Goal: Task Accomplishment & Management: Complete application form

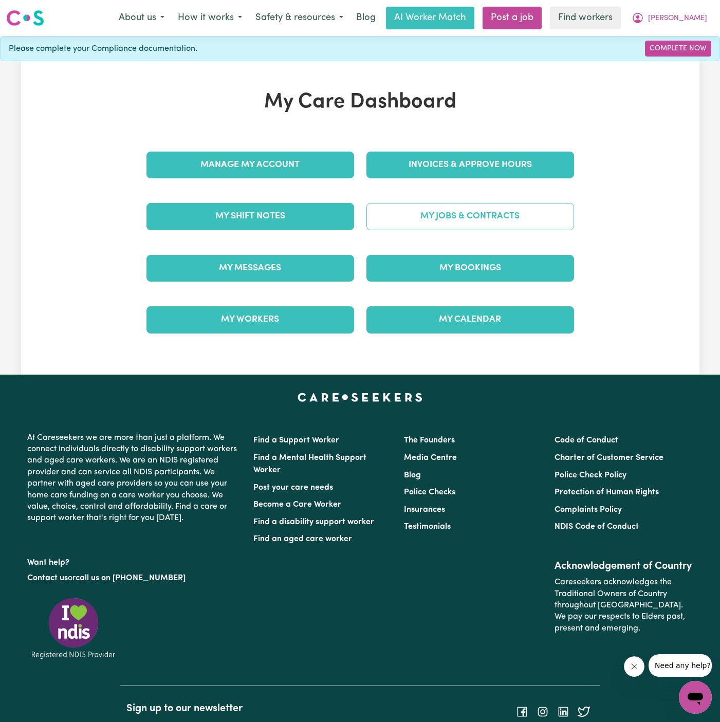
click at [502, 206] on link "My Jobs & Contracts" at bounding box center [470, 216] width 208 height 27
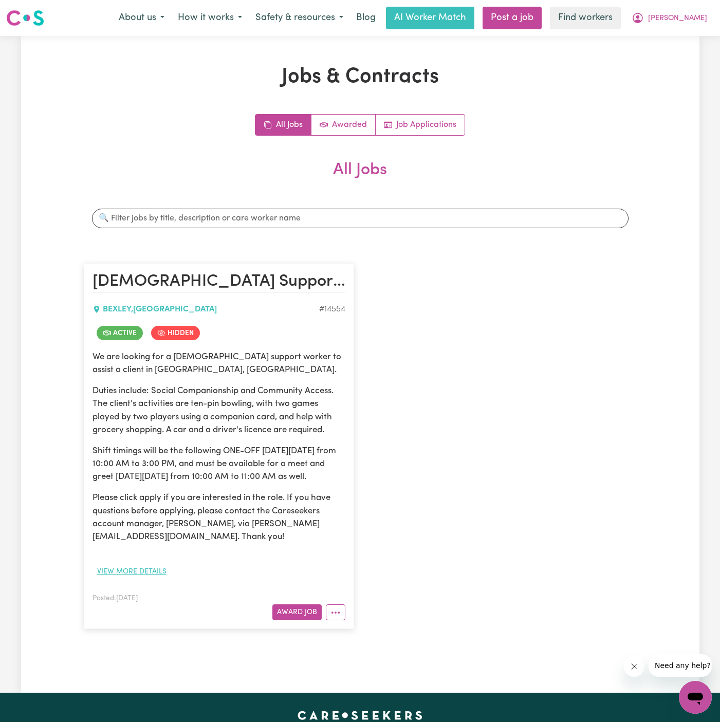
click at [148, 578] on button "View more details" at bounding box center [131, 572] width 79 height 16
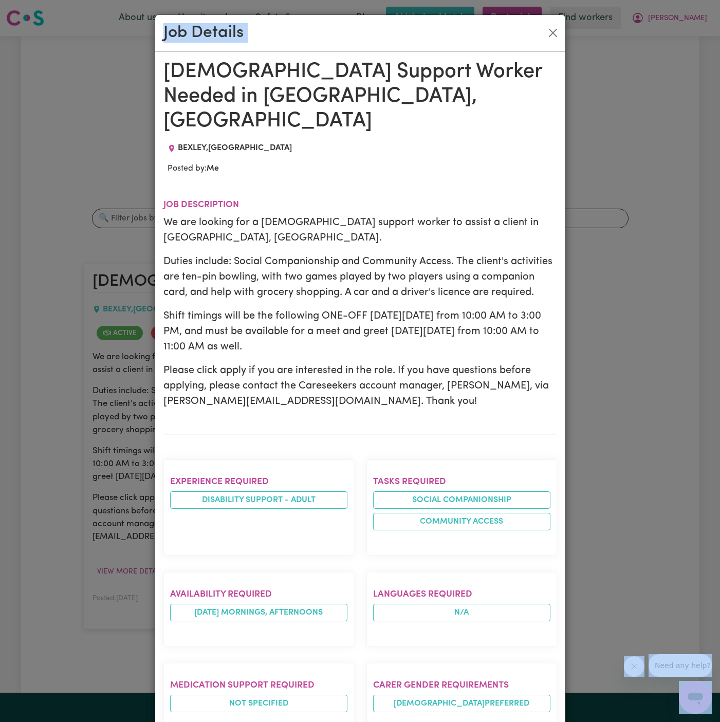
drag, startPoint x: 166, startPoint y: 71, endPoint x: 336, endPoint y: 723, distance: 673.3
click at [336, 721] on html "Menu About us How it works Safety & resources Blog AI Worker Match Post a job F…" at bounding box center [360, 556] width 720 height 1112
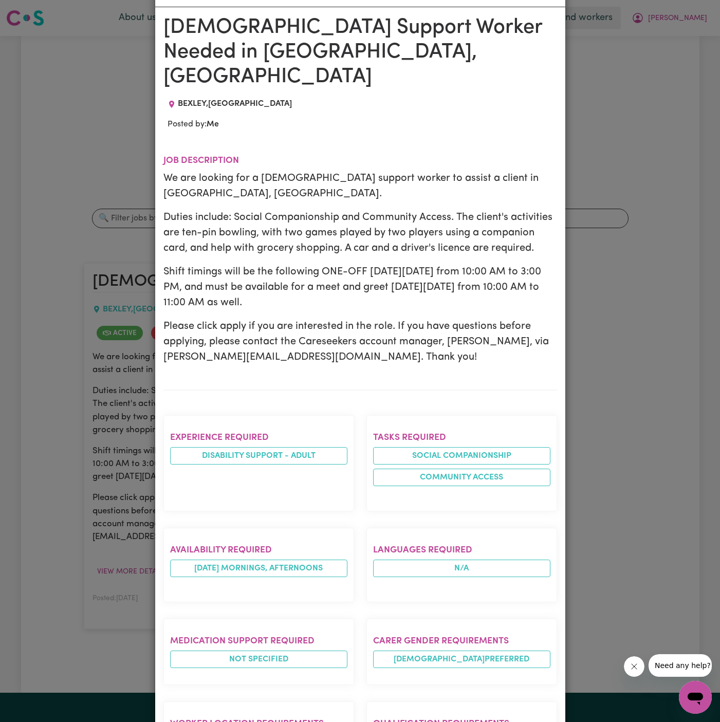
click at [276, 319] on p "Please click apply if you are interested in the role. If you have questions bef…" at bounding box center [360, 342] width 394 height 46
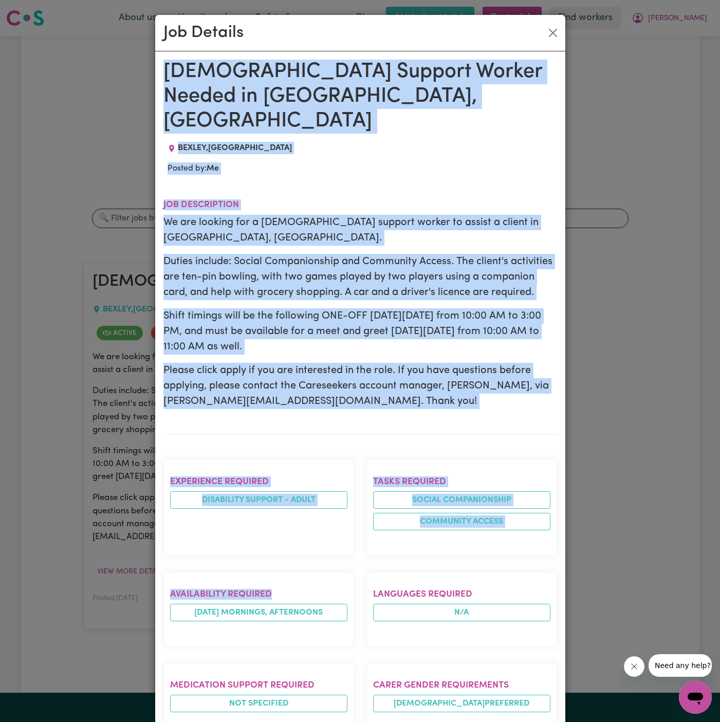
drag, startPoint x: 168, startPoint y: 72, endPoint x: 274, endPoint y: 549, distance: 489.1
click at [274, 549] on div "Female Support Worker Needed in Bexley, NSW BEXLEY , New South Wales Posted by:…" at bounding box center [360, 607] width 394 height 1095
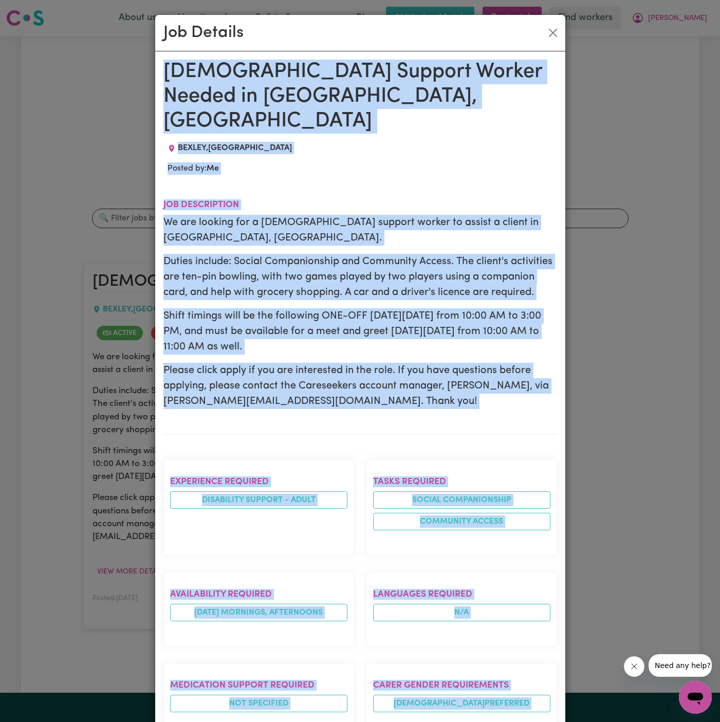
scroll to position [382, 0]
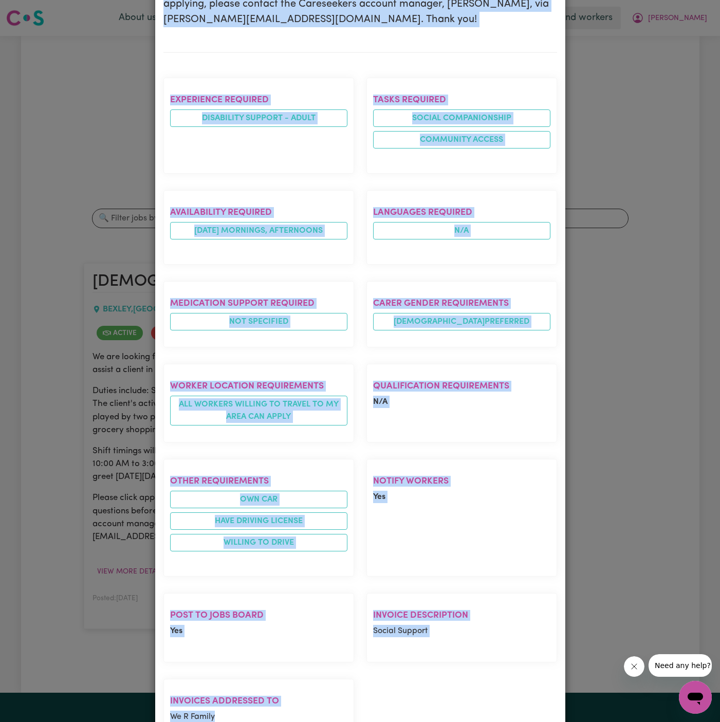
copy div "Female Support Worker Needed in Bexley, NSW BEXLEY , New South Wales Posted by:…"
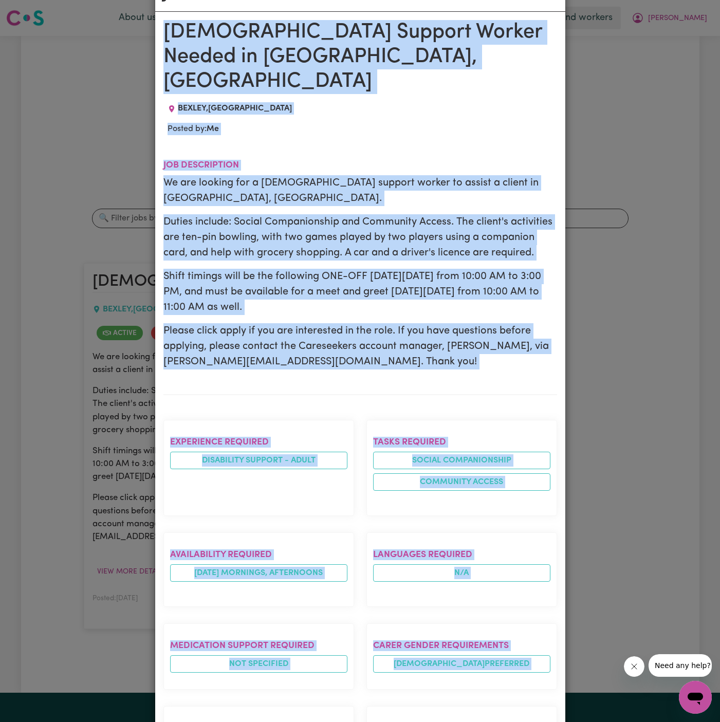
scroll to position [13, 0]
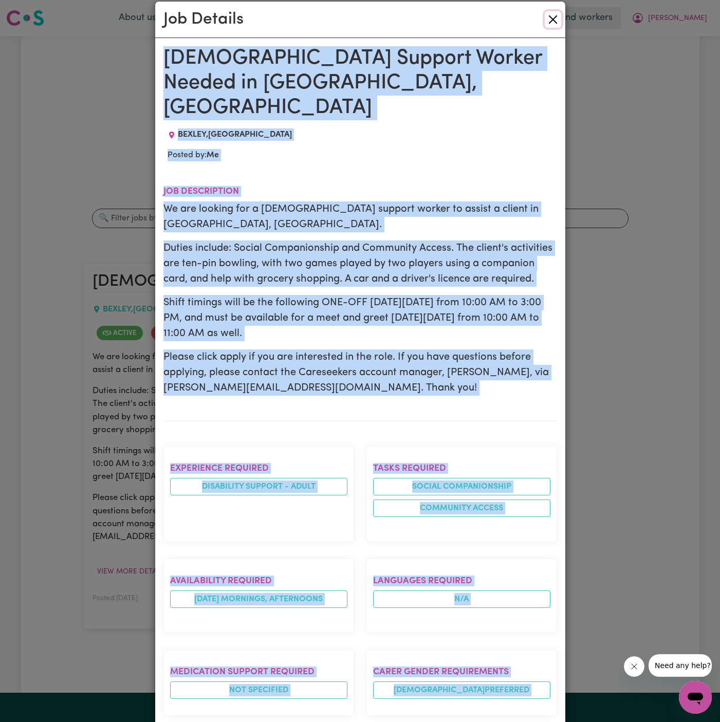
click at [546, 17] on button "Close" at bounding box center [553, 19] width 16 height 16
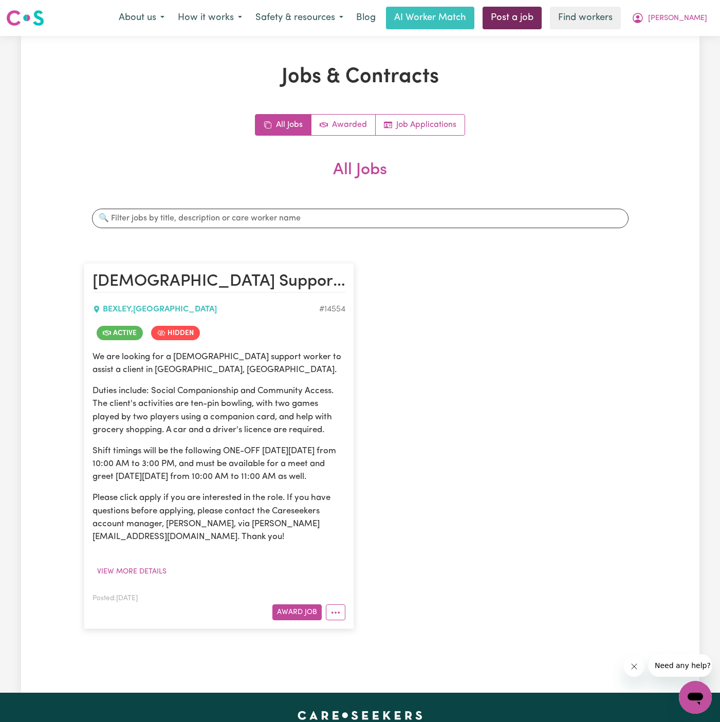
click at [542, 19] on link "Post a job" at bounding box center [512, 18] width 59 height 23
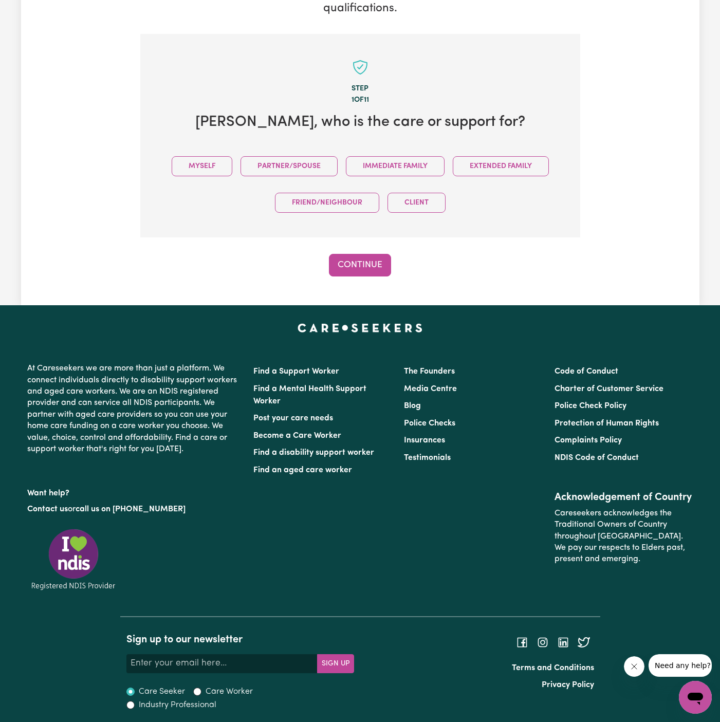
scroll to position [192, 0]
drag, startPoint x: 213, startPoint y: 174, endPoint x: 276, endPoint y: 210, distance: 72.7
click at [223, 177] on div "Myself Partner/Spouse Immediate Family Extended Family Friend/Neighbour Client" at bounding box center [360, 183] width 407 height 73
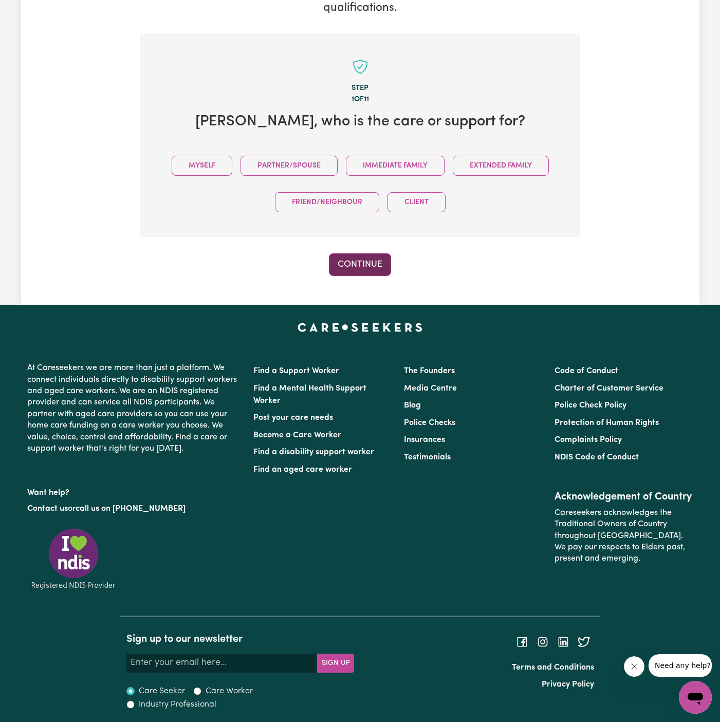
click at [339, 263] on button "Continue" at bounding box center [360, 264] width 62 height 23
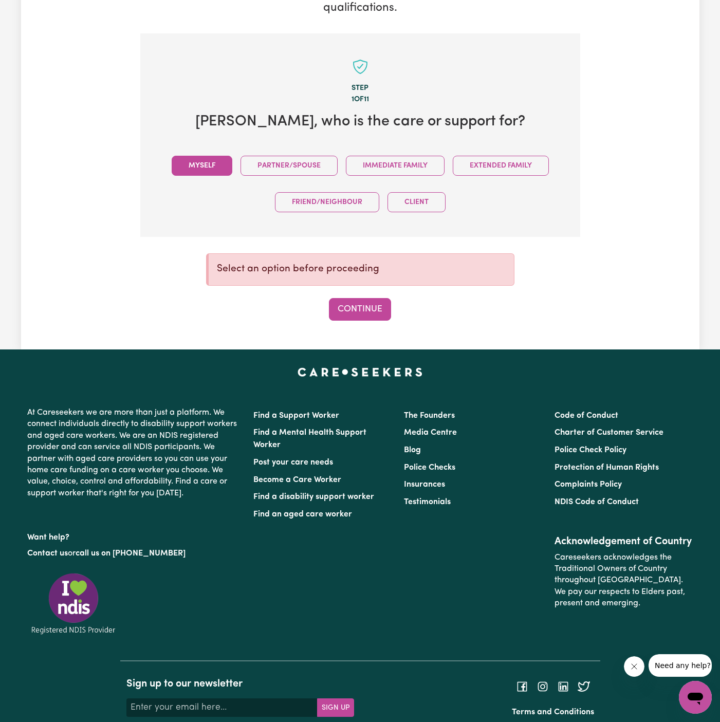
click at [197, 165] on button "Myself" at bounding box center [202, 166] width 61 height 20
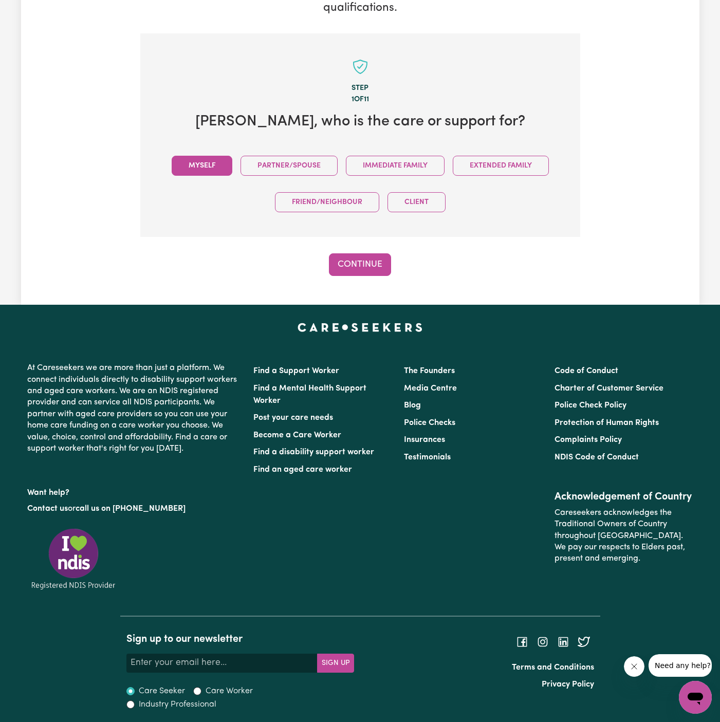
click at [367, 277] on div "Tell us your care and support requirements Welcome to Careseekers. We are excit…" at bounding box center [360, 74] width 678 height 460
click at [346, 253] on button "Continue" at bounding box center [360, 264] width 62 height 23
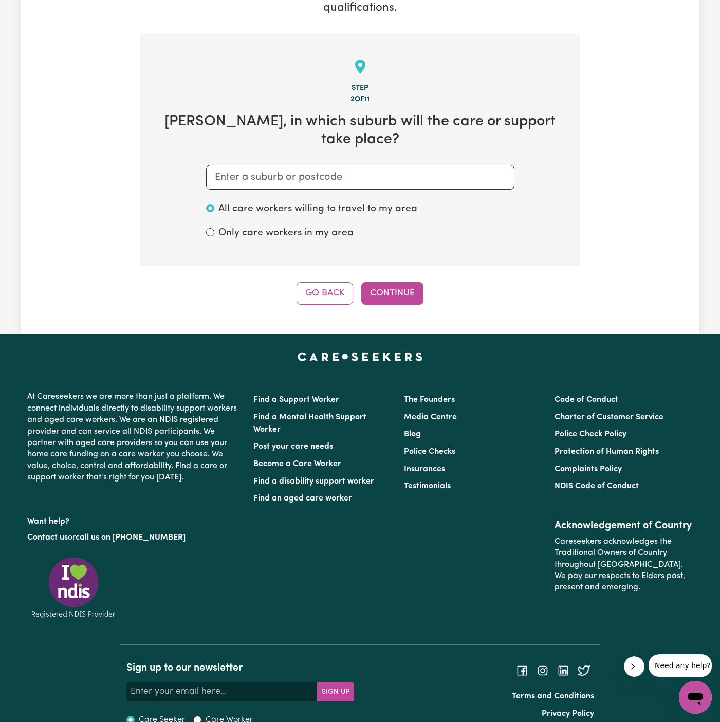
scroll to position [203, 0]
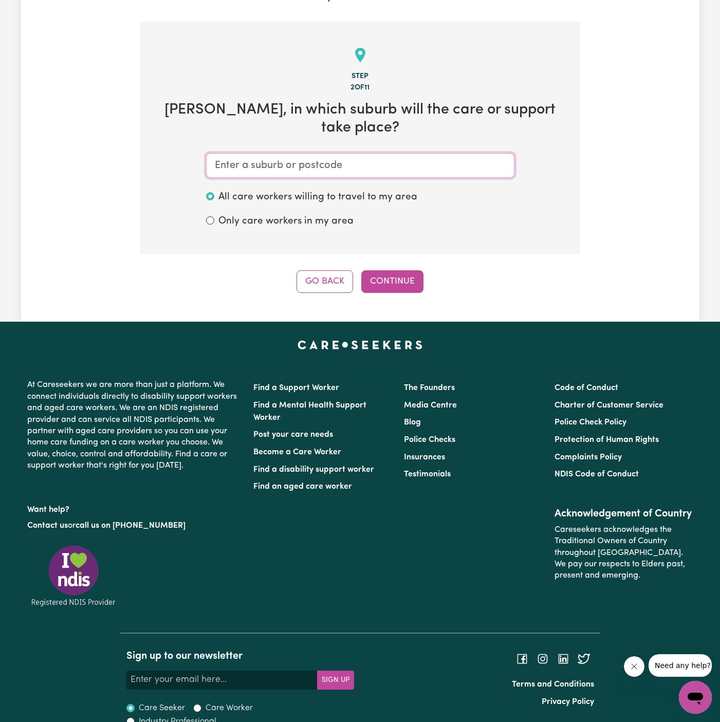
click at [246, 153] on input "text" at bounding box center [360, 165] width 308 height 25
paste input "Bexley"
type input "Bexley"
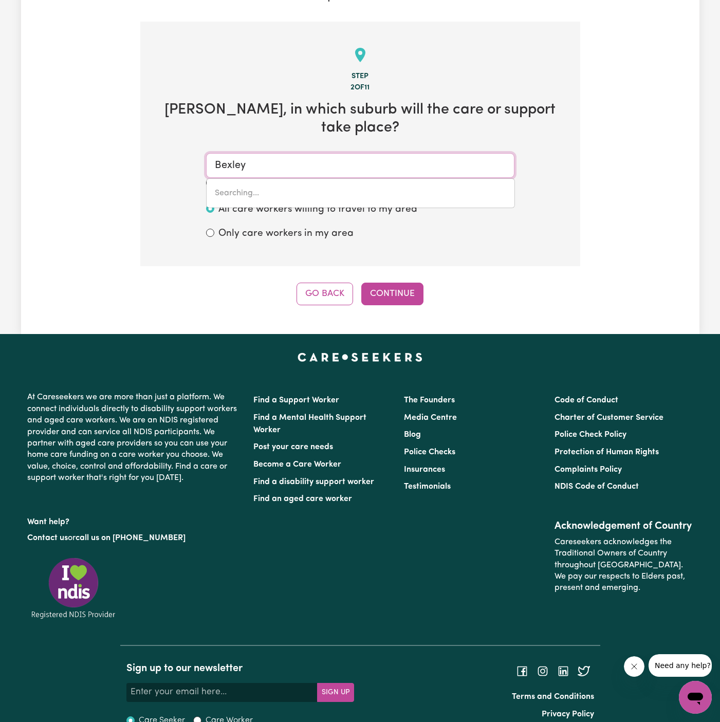
type input "Bexley, New South Wales, 2207"
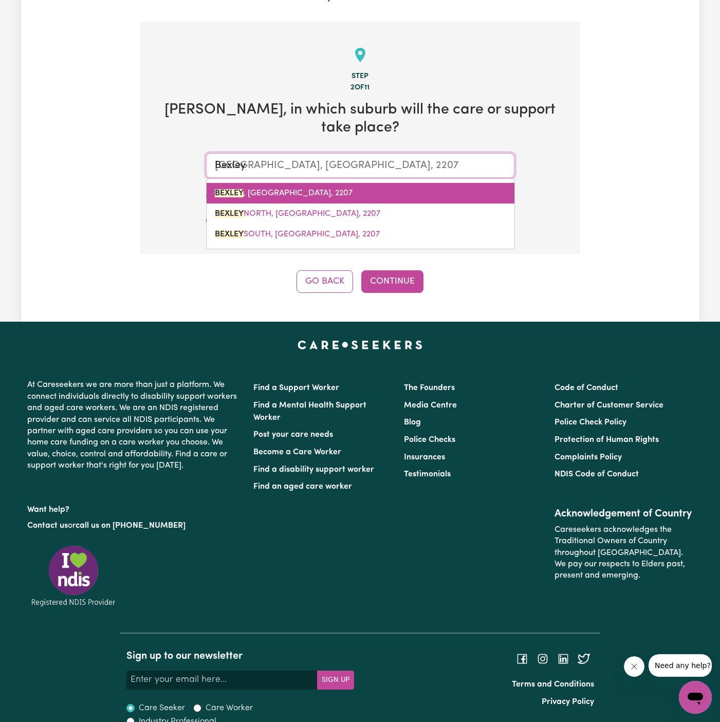
click at [314, 189] on span "BEXLEY , New South Wales, 2207" at bounding box center [284, 193] width 138 height 8
type input "BEXLEY, New South Wales, 2207"
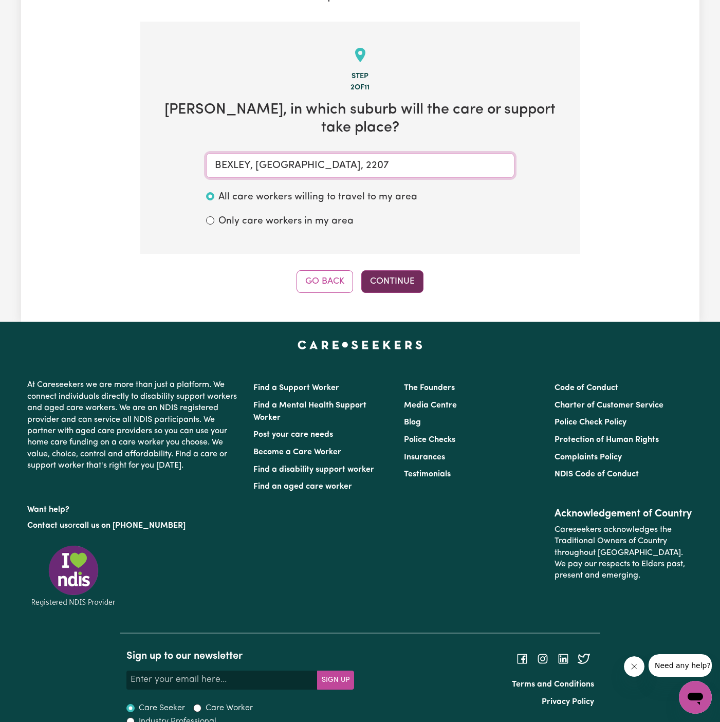
type input "BEXLEY, New South Wales, 2207"
click at [400, 270] on button "Continue" at bounding box center [392, 281] width 62 height 23
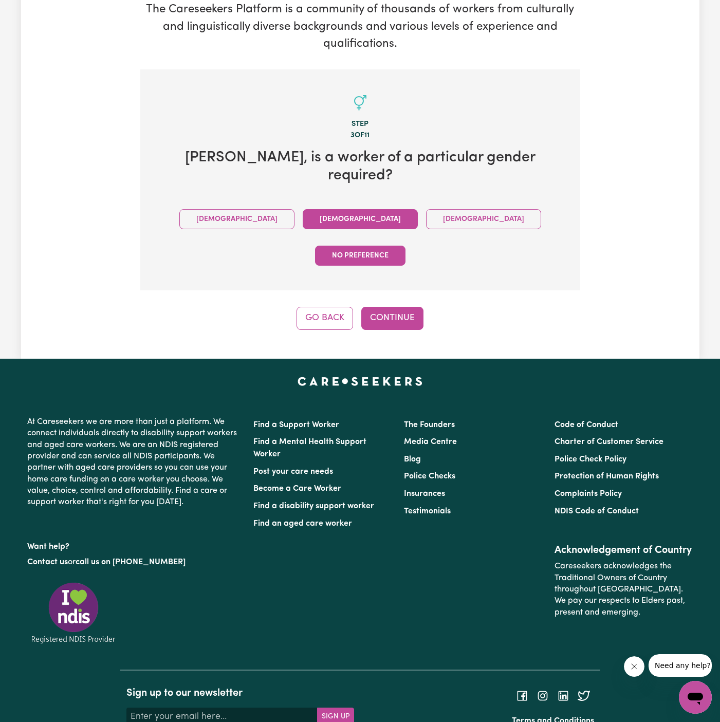
click at [316, 209] on button "Female" at bounding box center [360, 219] width 115 height 20
click at [403, 307] on button "Continue" at bounding box center [392, 318] width 62 height 23
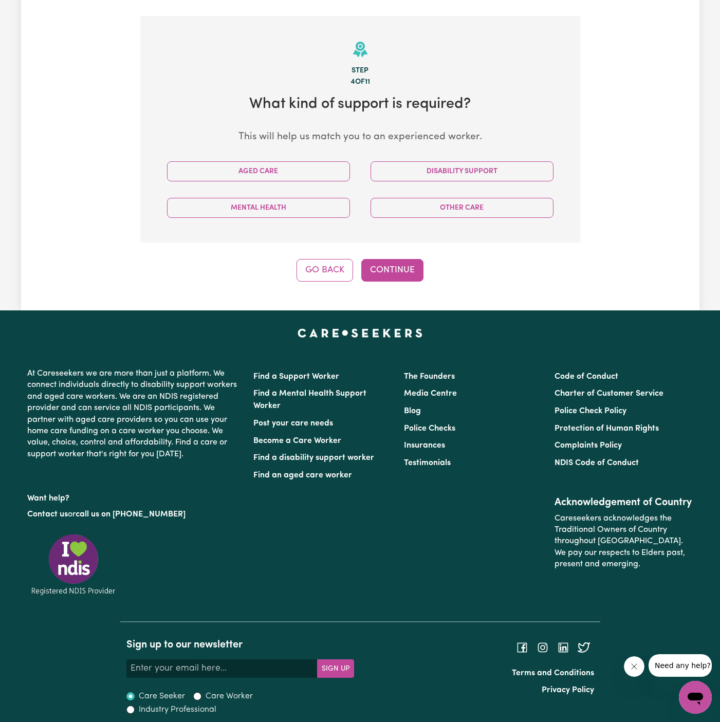
scroll to position [215, 0]
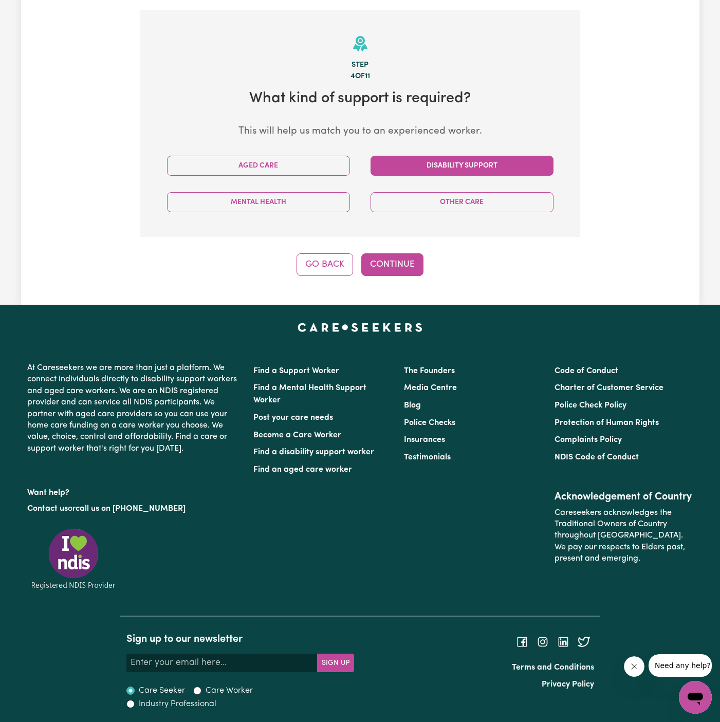
click at [447, 169] on button "Disability Support" at bounding box center [462, 166] width 183 height 20
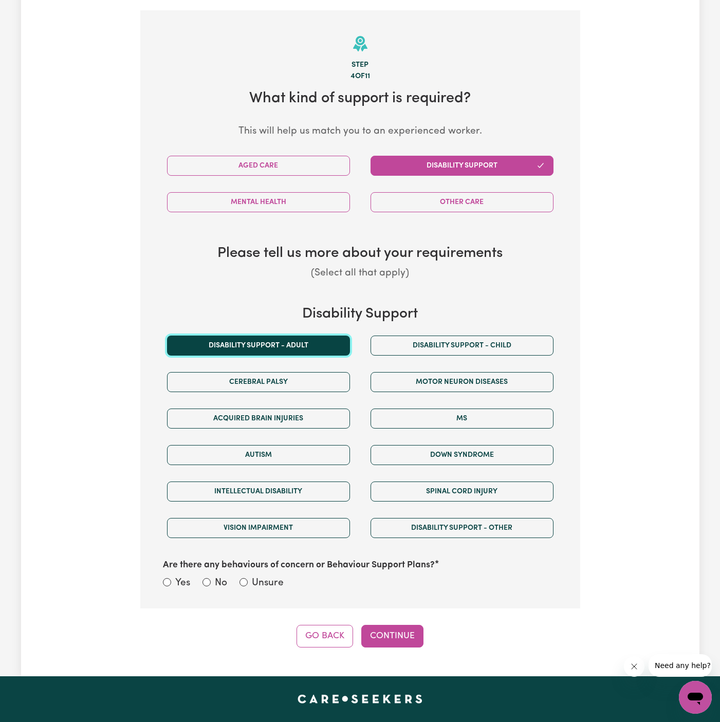
click at [284, 347] on button "Disability support - Adult" at bounding box center [258, 346] width 183 height 20
click at [282, 588] on label "Unsure" at bounding box center [268, 583] width 32 height 15
click at [248, 586] on input "Unsure" at bounding box center [243, 582] width 8 height 8
radio input "true"
click at [419, 635] on button "Continue" at bounding box center [392, 636] width 62 height 23
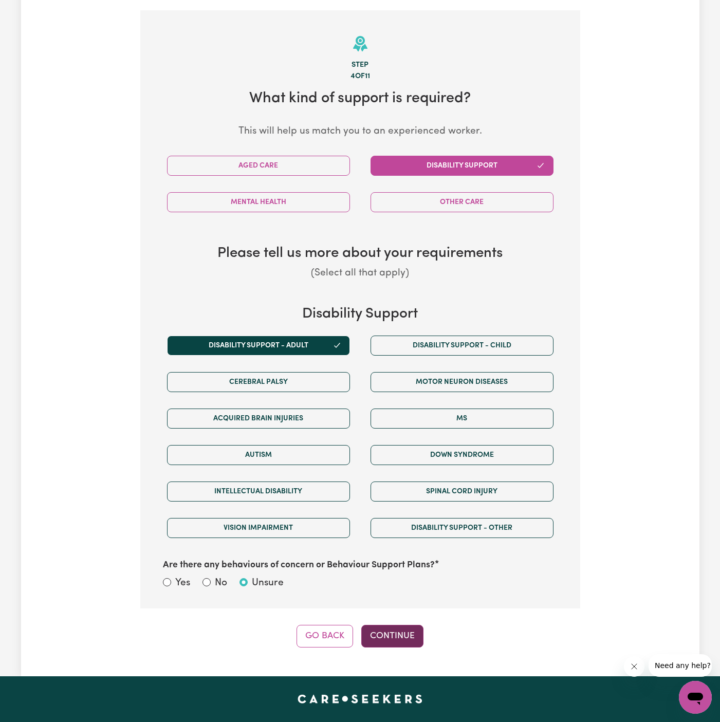
scroll to position [225, 0]
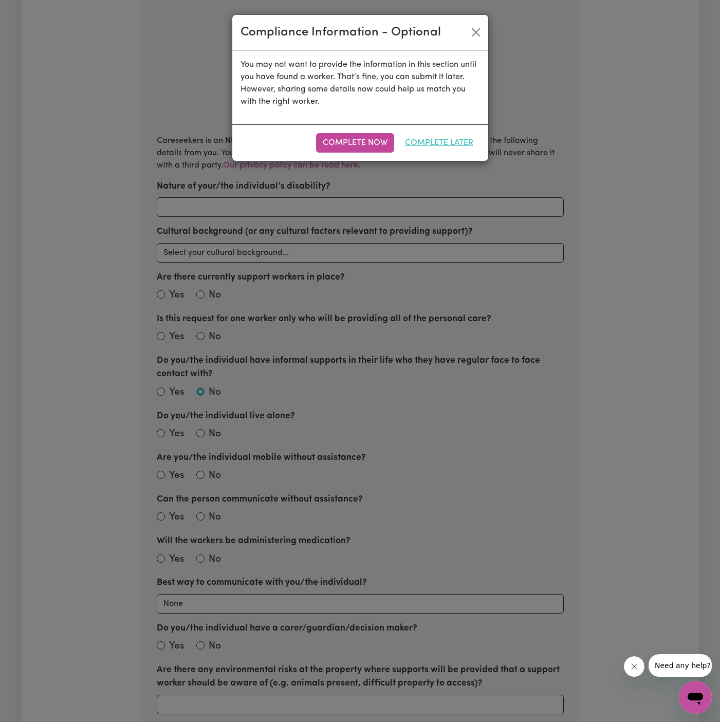
click at [457, 143] on button "Complete Later" at bounding box center [439, 143] width 82 height 20
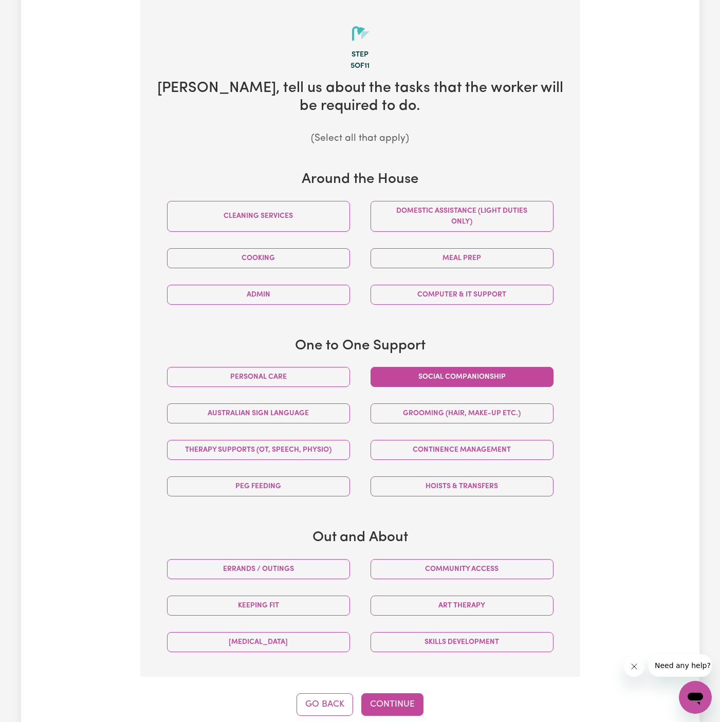
click at [433, 371] on button "Social companionship" at bounding box center [462, 377] width 183 height 20
click at [460, 559] on button "Community access" at bounding box center [462, 569] width 183 height 20
click at [390, 699] on button "Continue" at bounding box center [392, 704] width 62 height 23
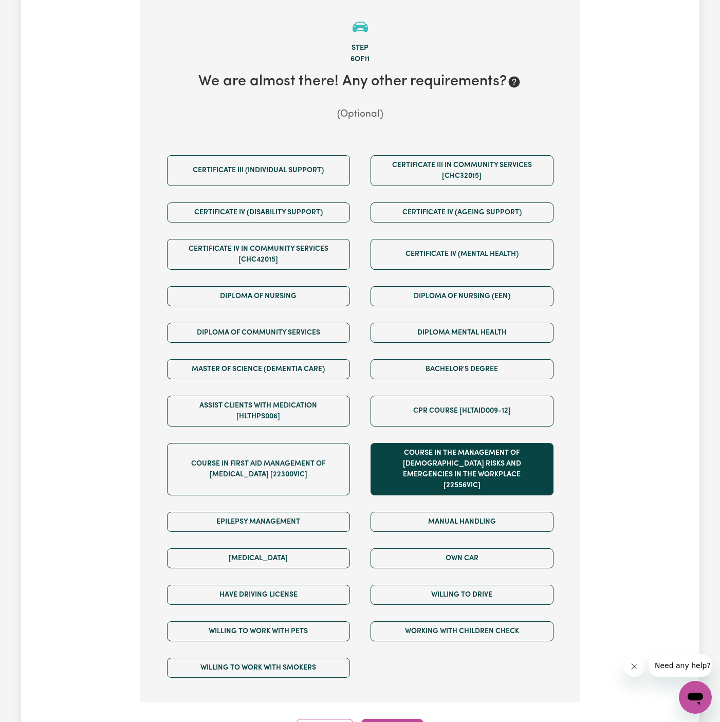
scroll to position [683, 0]
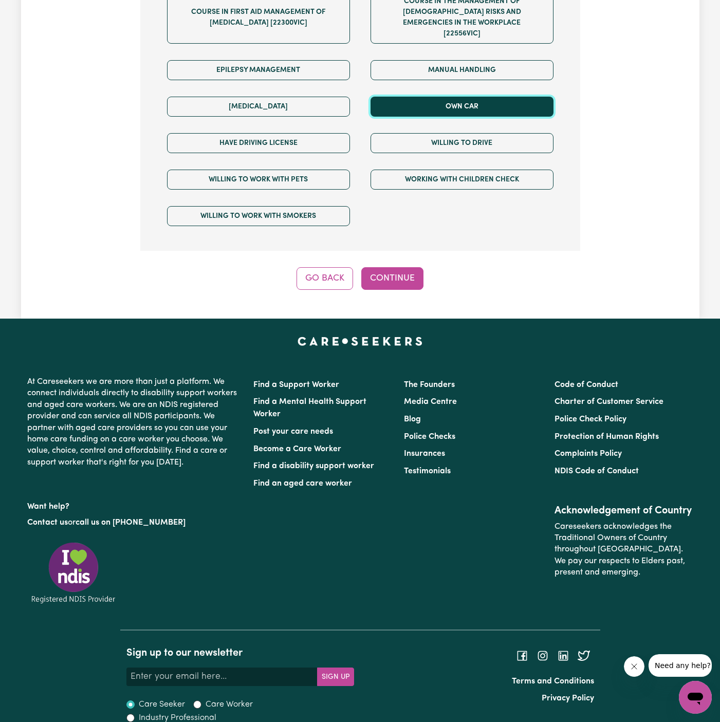
click at [463, 100] on button "Own Car" at bounding box center [462, 107] width 183 height 20
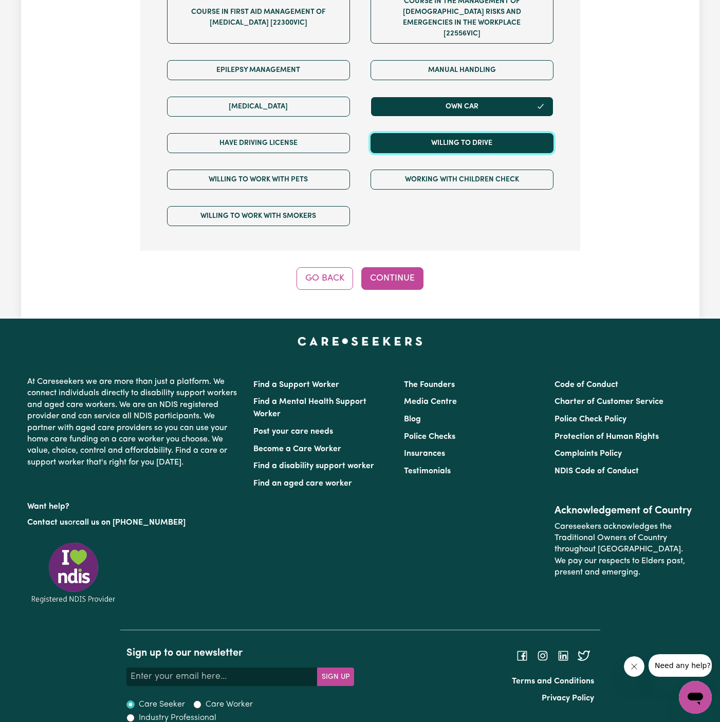
click at [463, 133] on button "Willing to drive" at bounding box center [462, 143] width 183 height 20
click at [328, 161] on div "Willing to work with pets" at bounding box center [258, 179] width 203 height 36
click at [325, 140] on div "Have driving license" at bounding box center [258, 143] width 203 height 36
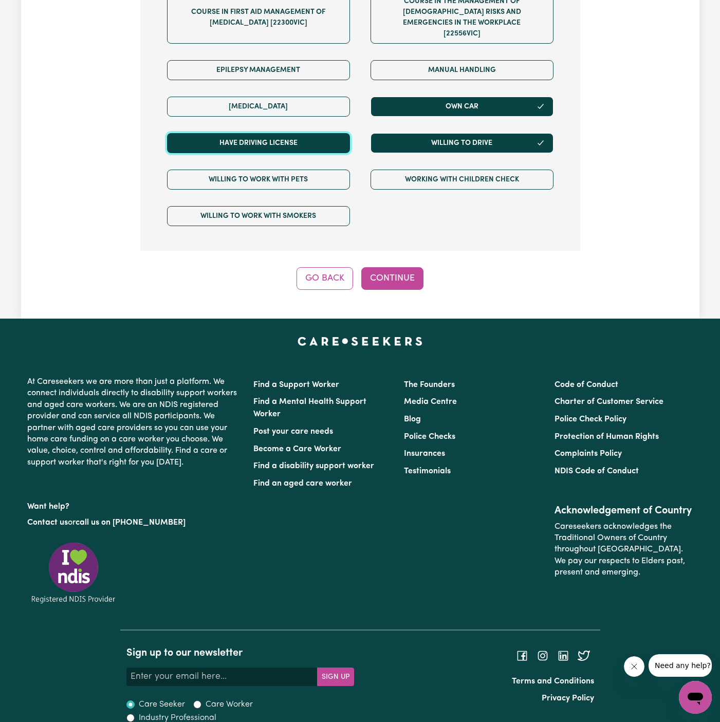
click at [331, 133] on button "Have driving license" at bounding box center [258, 143] width 183 height 20
click at [408, 267] on button "Continue" at bounding box center [392, 278] width 62 height 23
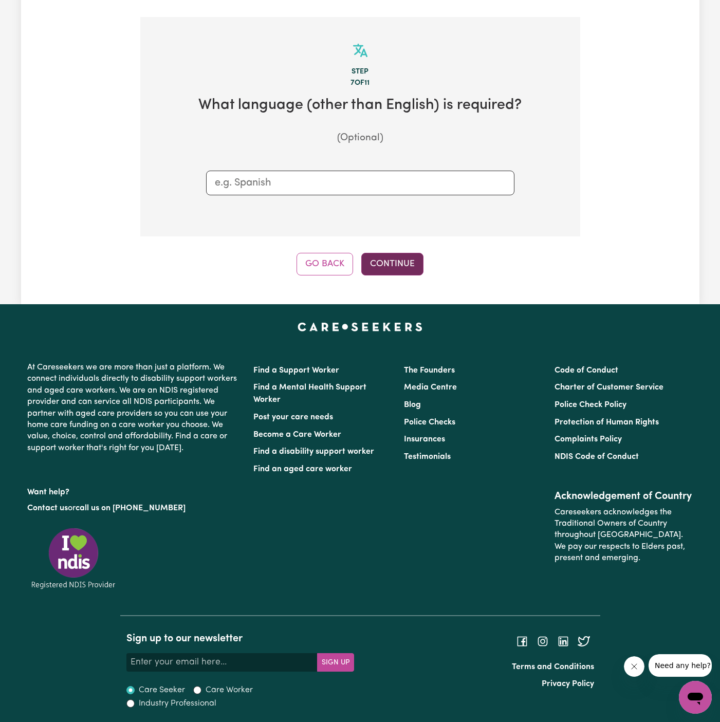
click at [409, 253] on button "Continue" at bounding box center [392, 264] width 62 height 23
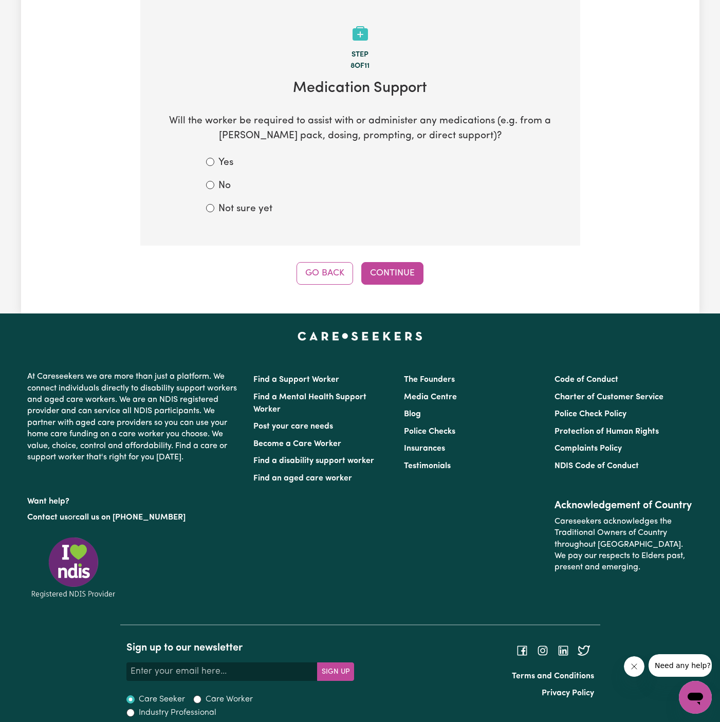
drag, startPoint x: 219, startPoint y: 182, endPoint x: 361, endPoint y: 245, distance: 154.4
click at [219, 182] on label "No" at bounding box center [224, 186] width 12 height 15
click at [214, 182] on input "No" at bounding box center [210, 185] width 8 height 8
radio input "true"
click at [386, 271] on button "Continue" at bounding box center [392, 273] width 62 height 23
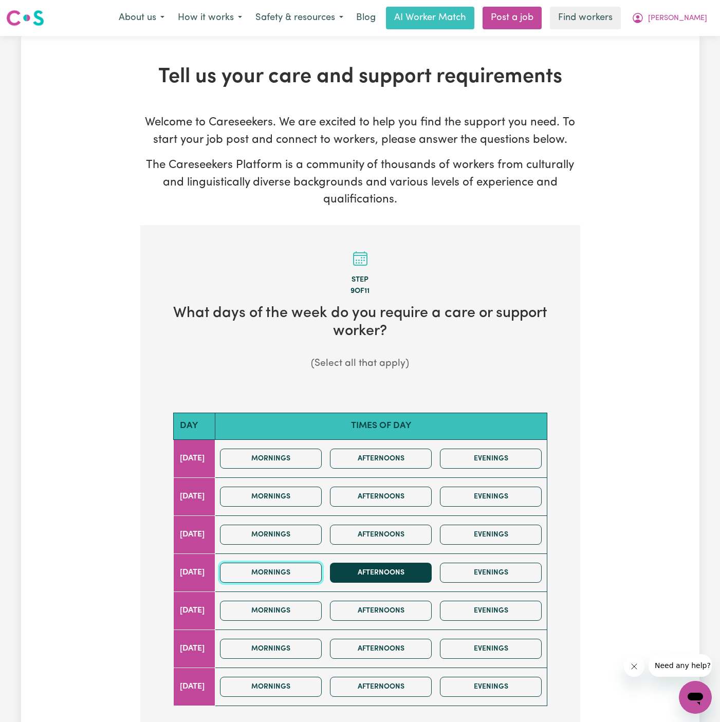
drag, startPoint x: 323, startPoint y: 568, endPoint x: 388, endPoint y: 570, distance: 65.3
click at [322, 569] on button "Mornings" at bounding box center [271, 573] width 102 height 20
click at [388, 570] on button "Afternoons" at bounding box center [381, 573] width 102 height 20
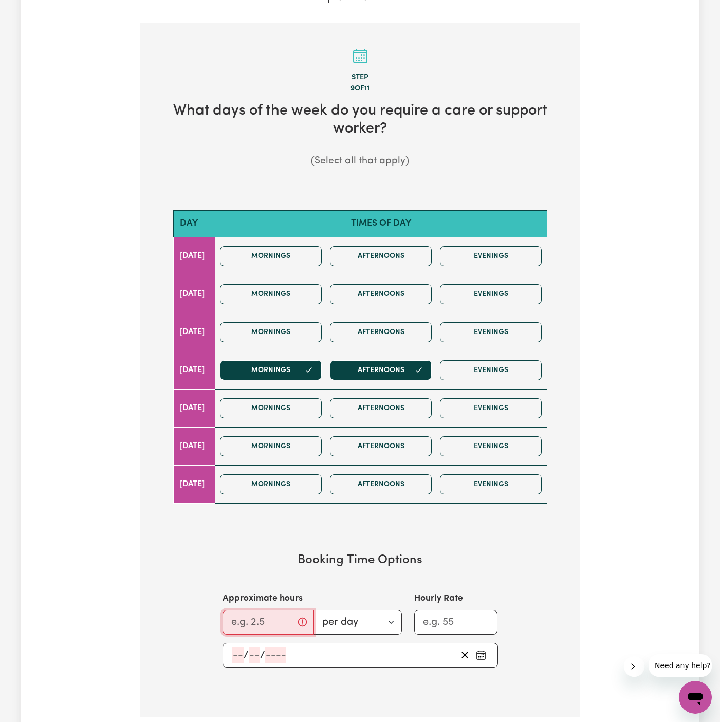
click at [249, 613] on input "Approximate hours" at bounding box center [268, 622] width 91 height 25
type input "5"
click at [237, 655] on input "number" at bounding box center [237, 654] width 11 height 15
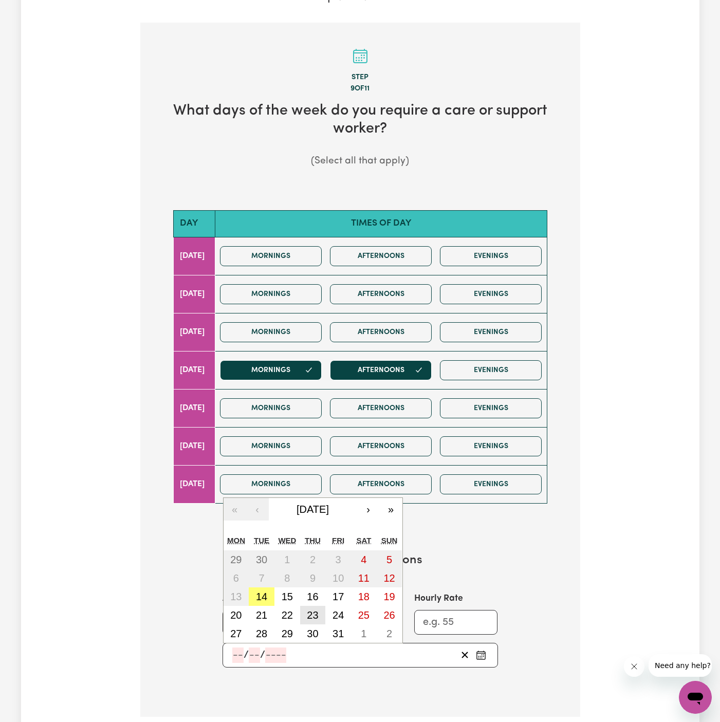
click at [318, 611] on abbr "23" at bounding box center [312, 614] width 11 height 11
type input "2025-10-23"
type input "23"
type input "10"
type input "2025"
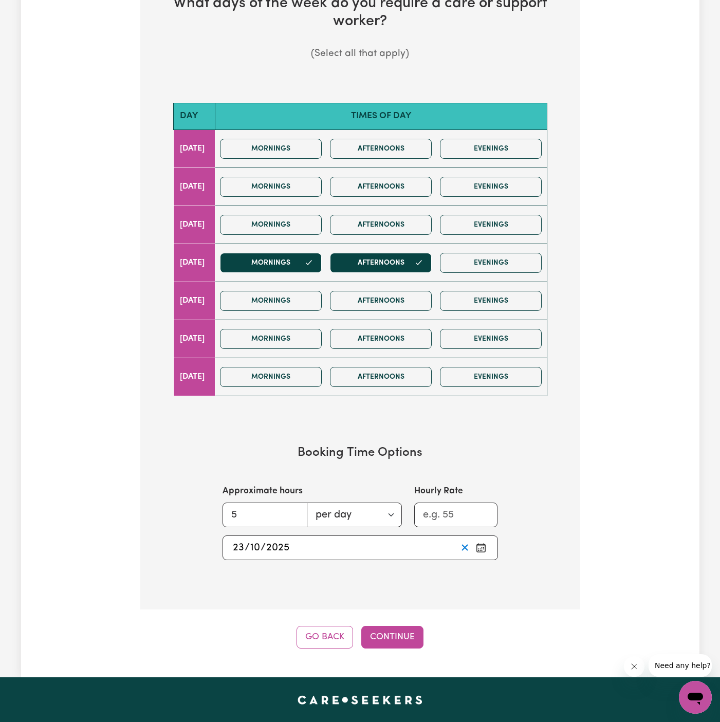
scroll to position [382, 0]
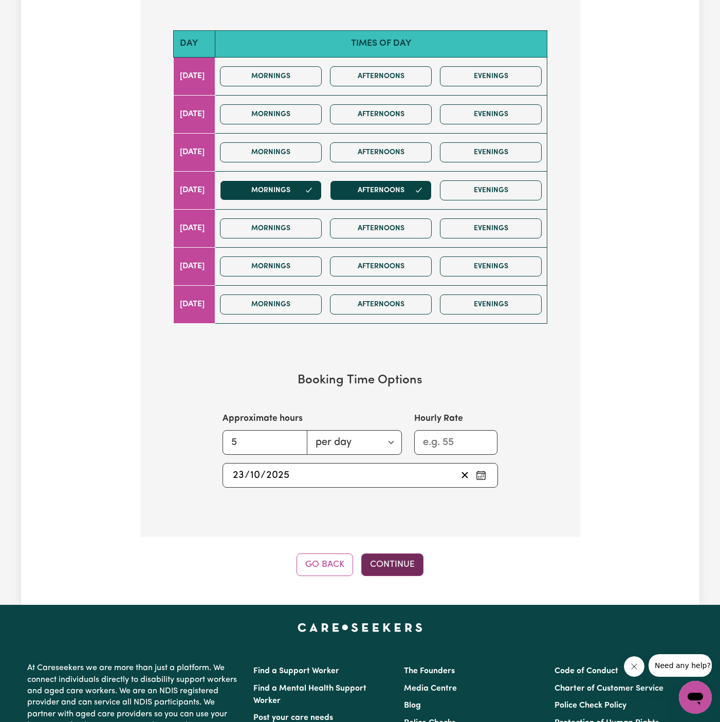
click at [395, 553] on button "Continue" at bounding box center [392, 564] width 62 height 23
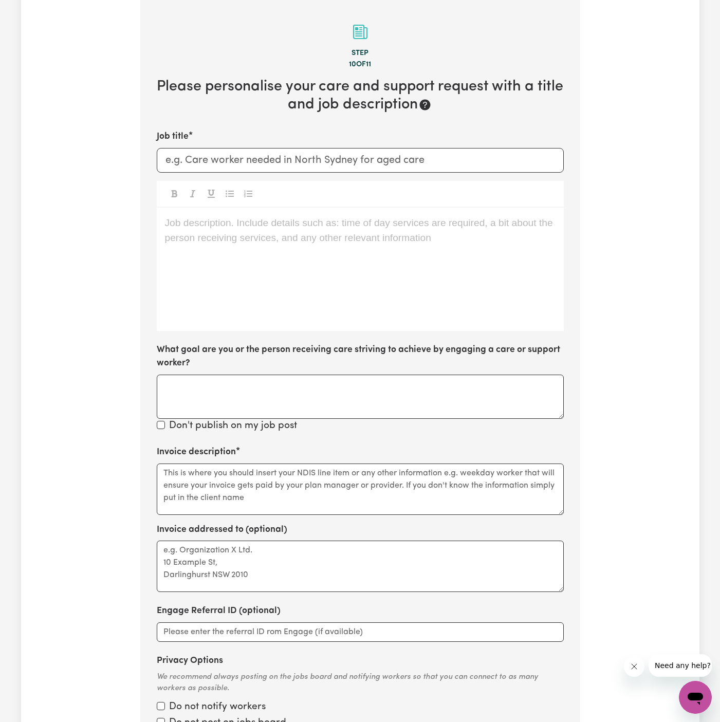
scroll to position [225, 0]
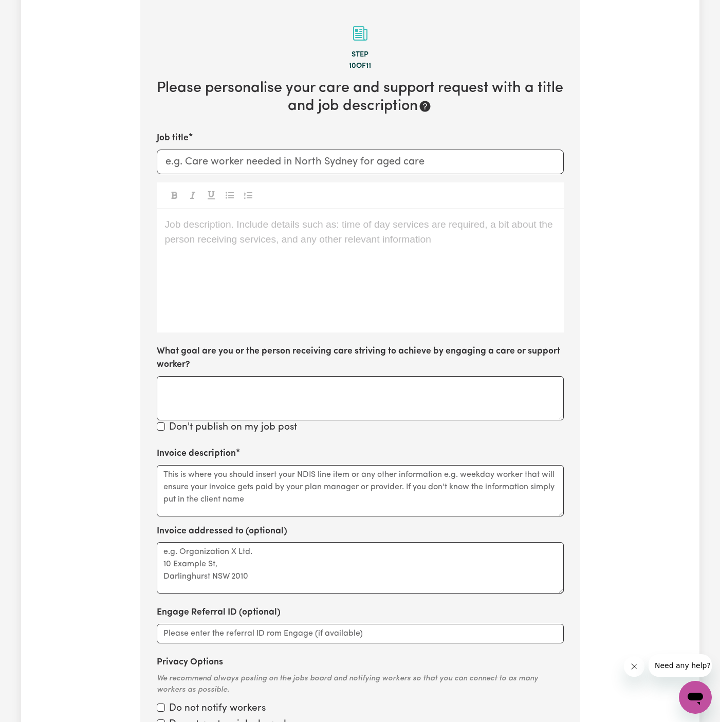
click at [251, 289] on div "Job description. Include details such as: time of day services are required, a …" at bounding box center [360, 270] width 407 height 123
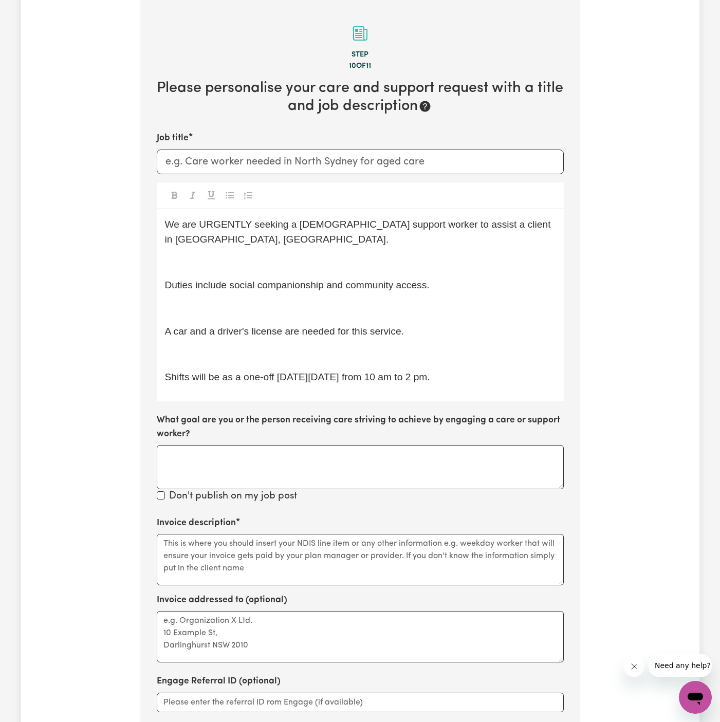
click at [479, 381] on p "Shifts will be as a one-off on Thursday, 16/10 from 10 am to 2 pm." at bounding box center [360, 377] width 391 height 15
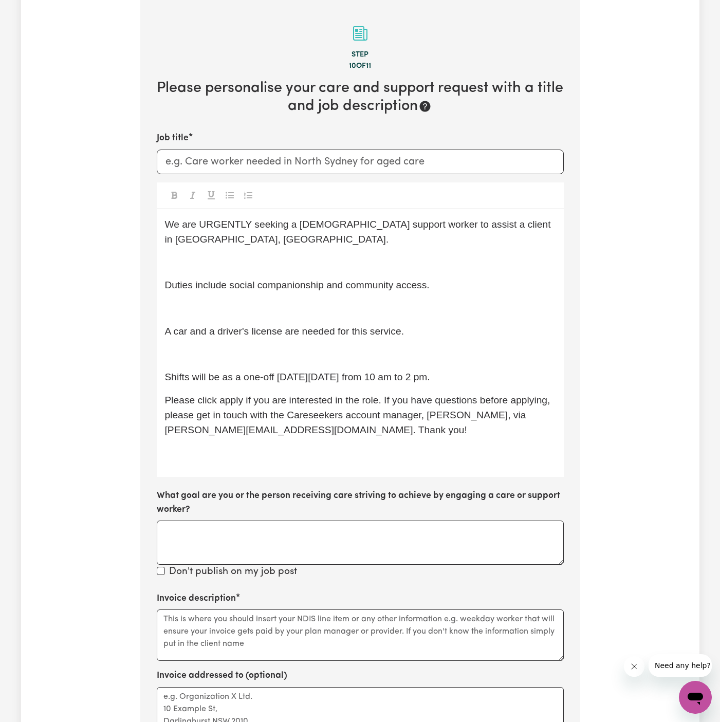
click at [434, 340] on div "We are URGENTLY seeking a female support worker to assist a client in Jordan Sp…" at bounding box center [360, 343] width 407 height 268
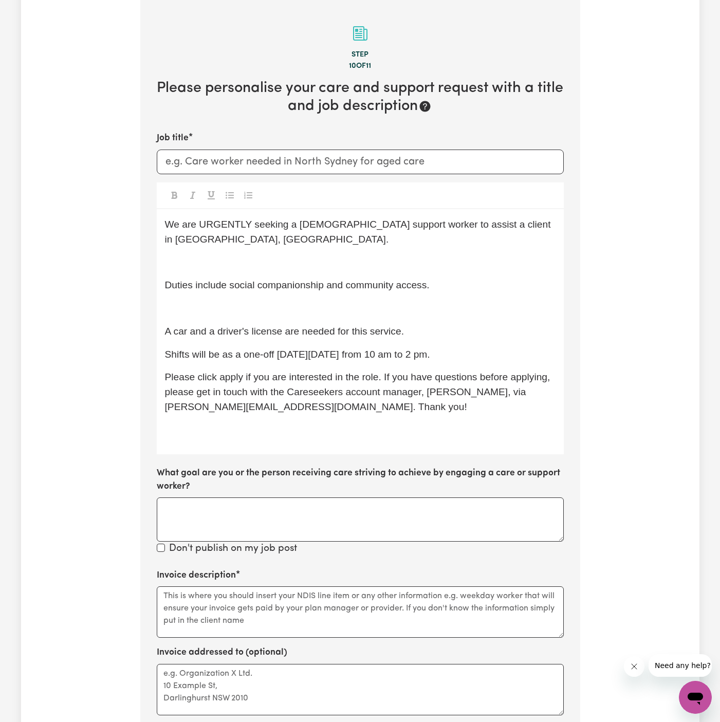
click at [406, 313] on p "﻿" at bounding box center [360, 308] width 391 height 15
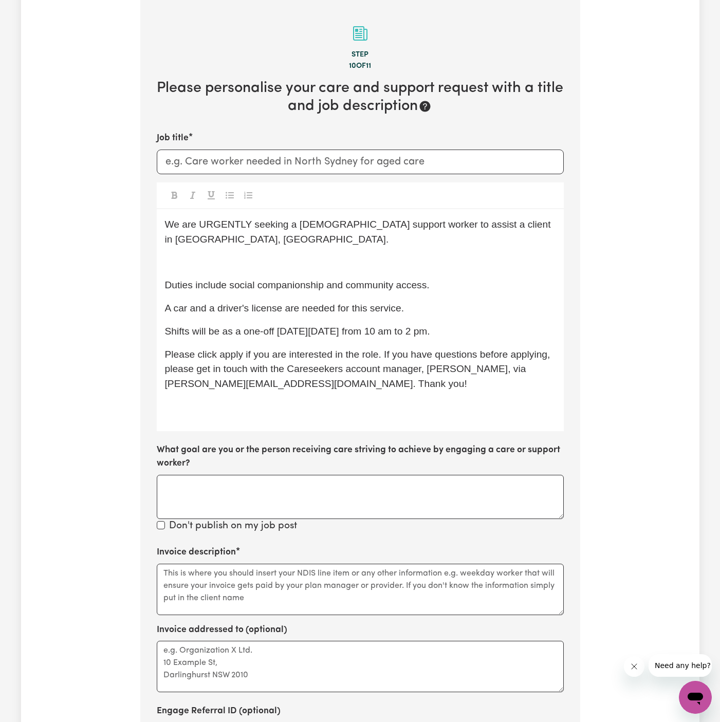
click at [367, 262] on p "﻿" at bounding box center [360, 262] width 391 height 15
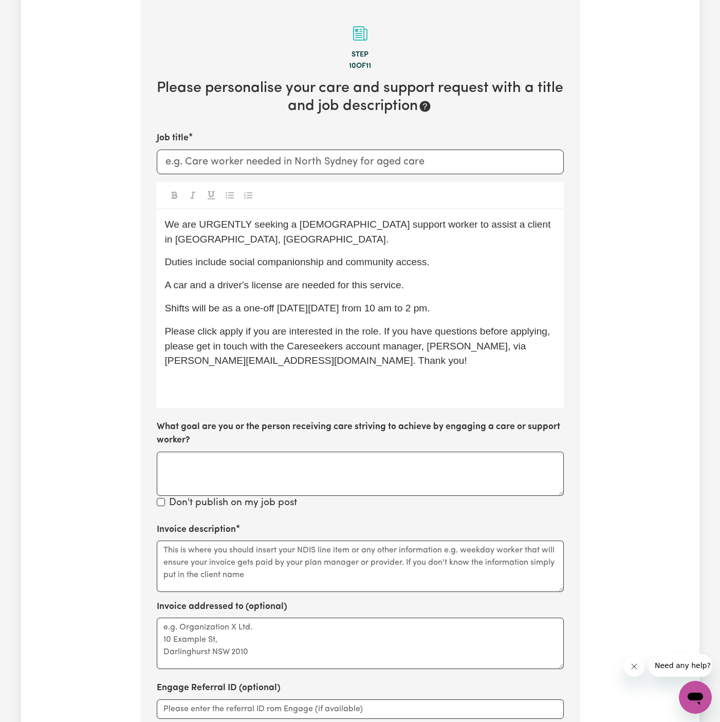
click at [230, 326] on span "Please click apply if you are interested in the role. If you have questions bef…" at bounding box center [359, 346] width 388 height 41
click at [305, 337] on p "Please click Apply if you are interested in the role. If you have questions bef…" at bounding box center [360, 346] width 391 height 44
click at [322, 329] on span "Please click Apply if you are interested in the role. If you have questions bef…" at bounding box center [359, 346] width 388 height 41
click at [300, 311] on span "Shifts will be as a one-off on Thursday, 16/10 from 10 am to 2 pm." at bounding box center [297, 308] width 265 height 11
click at [286, 309] on span "Shifts will be as a one-off on Thursday, 16/10 from 10 am to 2 pm." at bounding box center [297, 308] width 265 height 11
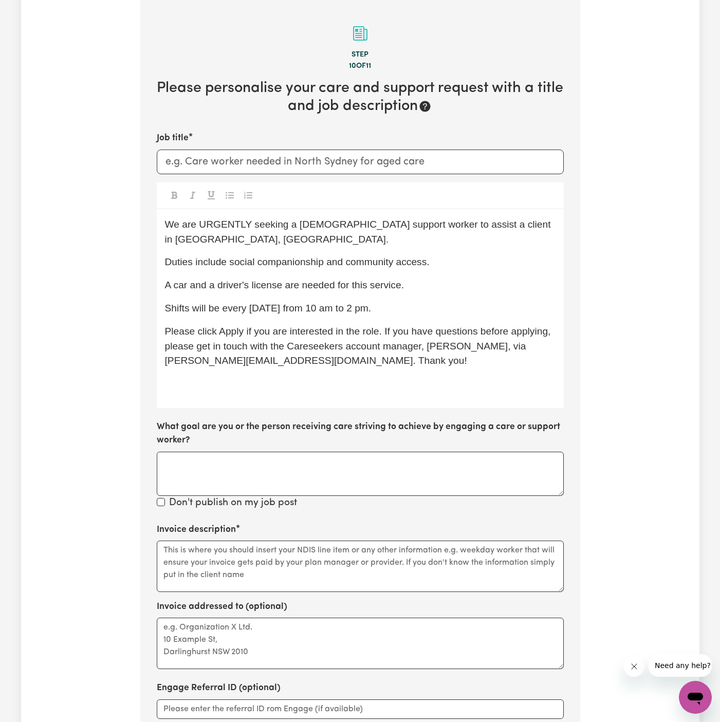
click at [294, 307] on span "Shifts will be every Thursday, 16/10 from 10 am to 2 pm." at bounding box center [268, 308] width 207 height 11
drag, startPoint x: 294, startPoint y: 307, endPoint x: 314, endPoint y: 307, distance: 20.6
click at [315, 307] on span "Shifts will be every Thursday, 16/10 from 10 am to 2 pm." at bounding box center [268, 308] width 207 height 11
click at [364, 312] on span "Shifts will be every Thursday, from 10 am to 2 pm." at bounding box center [269, 308] width 209 height 11
click at [424, 310] on p "Shifts will be every Thursday, from 10 am to 3 pm." at bounding box center [360, 308] width 391 height 15
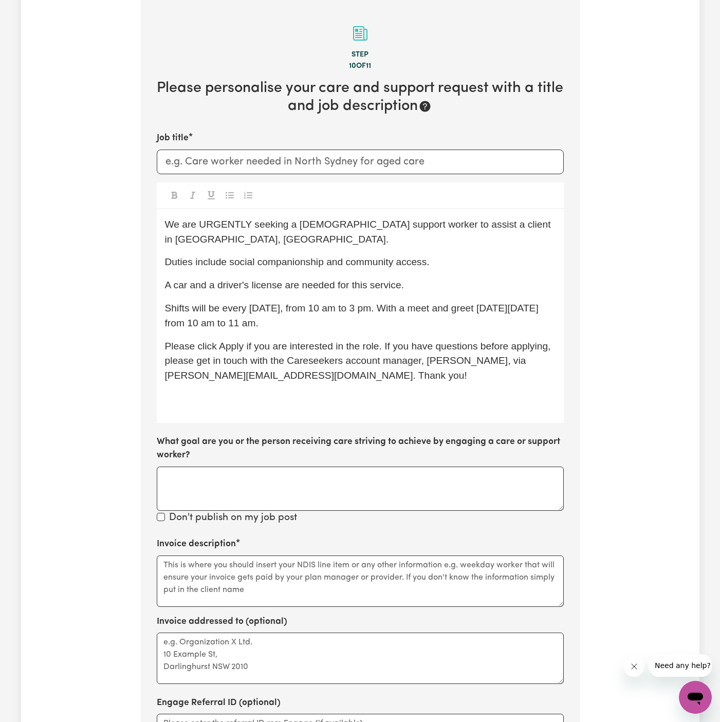
click at [515, 303] on span "Shifts will be every Thursday, from 10 am to 3 pm. With a meet and greet this T…" at bounding box center [353, 316] width 377 height 26
click at [223, 341] on span "Please click Apply if you are interested in the role. If you have questions bef…" at bounding box center [359, 361] width 388 height 41
click at [196, 323] on span "Shifts will be every Thursday, from 10 am to 3 pm. With a meet and greet this T…" at bounding box center [353, 316] width 377 height 26
click at [302, 343] on span "Please click Apply if you are interested in the role. If you have questions bef…" at bounding box center [359, 361] width 388 height 41
click at [215, 357] on span "Please click Apply if you are interested in the role. If you have questions bef…" at bounding box center [359, 361] width 388 height 41
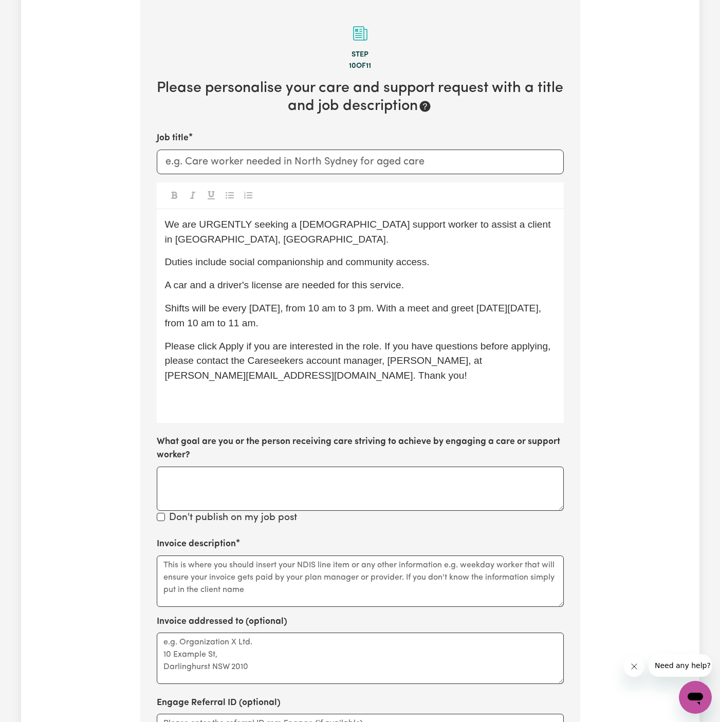
click at [362, 406] on div "We are URGENTLY seeking a female support worker to assist a client in Jordan Sp…" at bounding box center [360, 316] width 407 height 214
click at [410, 404] on p "﻿" at bounding box center [360, 399] width 391 height 15
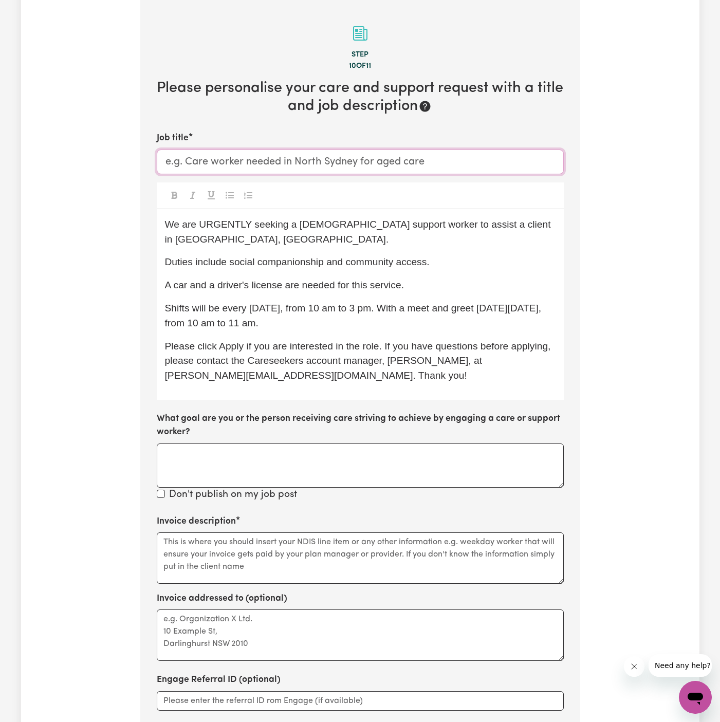
click at [292, 169] on input "Job title" at bounding box center [360, 162] width 407 height 25
click at [328, 159] on input "Job title" at bounding box center [360, 162] width 407 height 25
paste input "Female Support Worker Needed in Bexley, NSW"
type input "Female Support Worker Needed in Bexley, NSW"
click at [351, 240] on p "We are URGENTLY seeking a female support worker to assist a client in Jordan Sp…" at bounding box center [360, 232] width 391 height 30
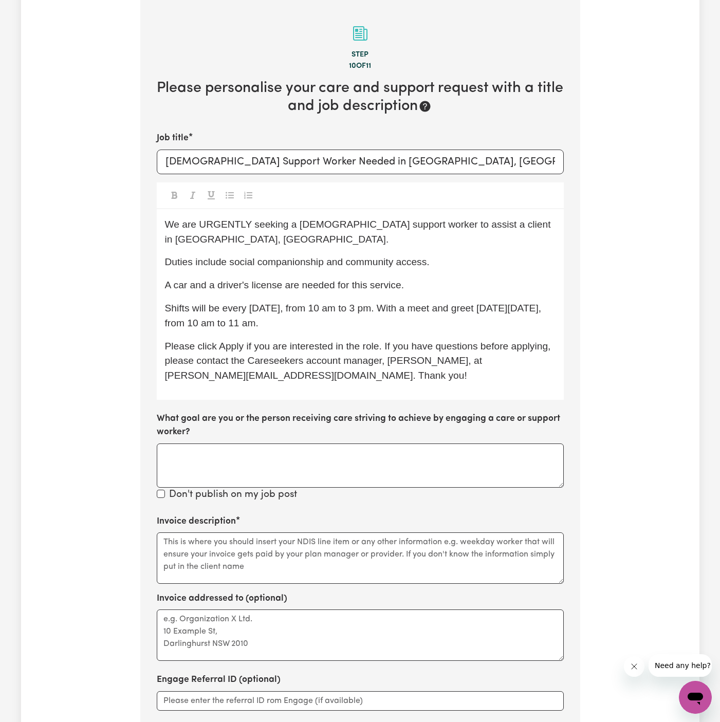
click at [373, 265] on span "Duties include social companionship and community access." at bounding box center [297, 261] width 265 height 11
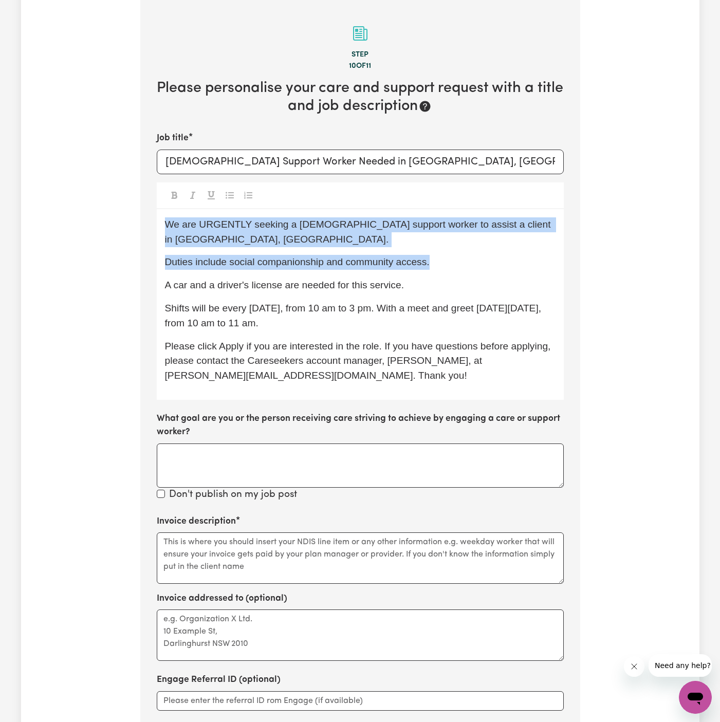
drag, startPoint x: 445, startPoint y: 266, endPoint x: 145, endPoint y: 225, distance: 301.9
click at [145, 225] on section "Step 10 of 11 Please personalise your care and support request with a title and…" at bounding box center [360, 412] width 440 height 824
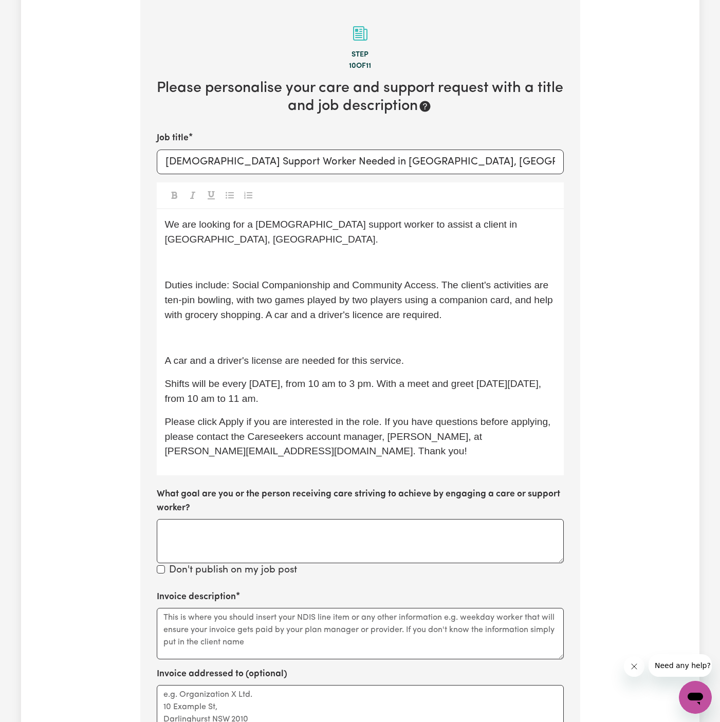
click at [243, 280] on span "Duties include: Social Companionship and Community Access. The client's activit…" at bounding box center [360, 300] width 391 height 41
click at [243, 255] on p "﻿" at bounding box center [360, 262] width 391 height 15
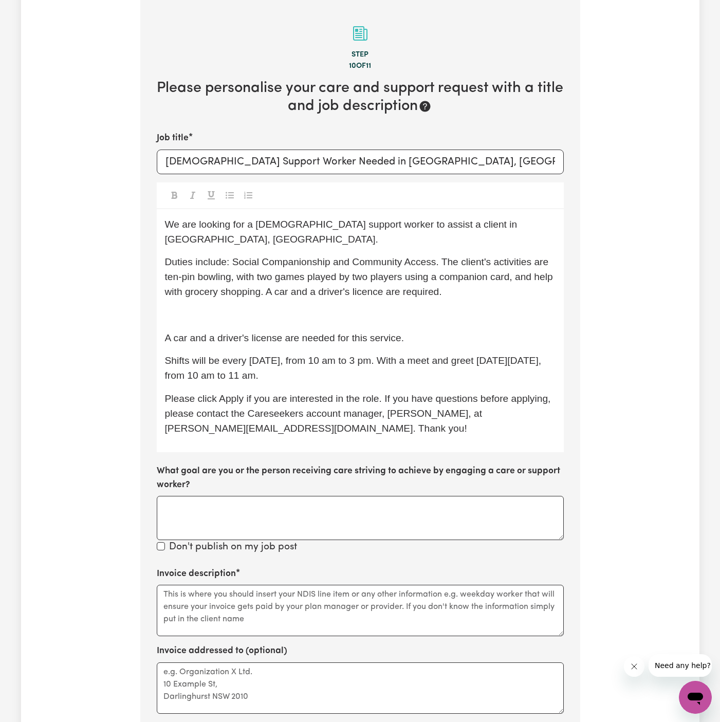
click at [249, 270] on p "Duties include: Social Companionship and Community Access. The client's activit…" at bounding box center [360, 277] width 391 height 44
click at [390, 355] on span "Shifts will be every Thursday, from 10 am to 3 pm. With a meet and greet this T…" at bounding box center [354, 368] width 379 height 26
click at [274, 291] on div "We are looking for a female support worker to assist a client in Bexley, NSW. D…" at bounding box center [360, 331] width 407 height 244
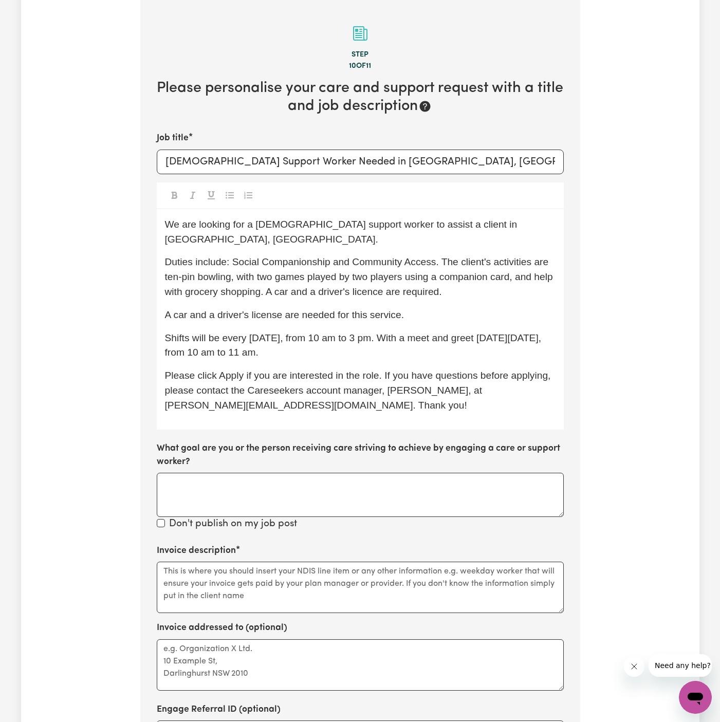
click at [434, 314] on div "We are looking for a female support worker to assist a client in Bexley, NSW. D…" at bounding box center [360, 319] width 407 height 220
click at [269, 278] on span "Duties include: Social Companionship and Community Access. The client's activit…" at bounding box center [360, 276] width 391 height 41
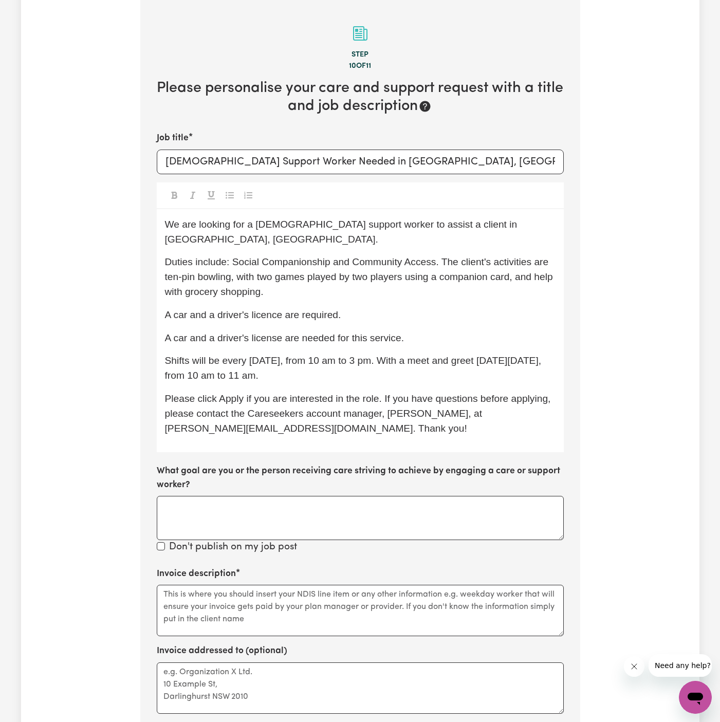
click at [303, 332] on span "A car and a driver's license are needed for this service." at bounding box center [284, 337] width 239 height 11
click at [287, 309] on span "A car and a driver's licence are required." at bounding box center [253, 314] width 176 height 11
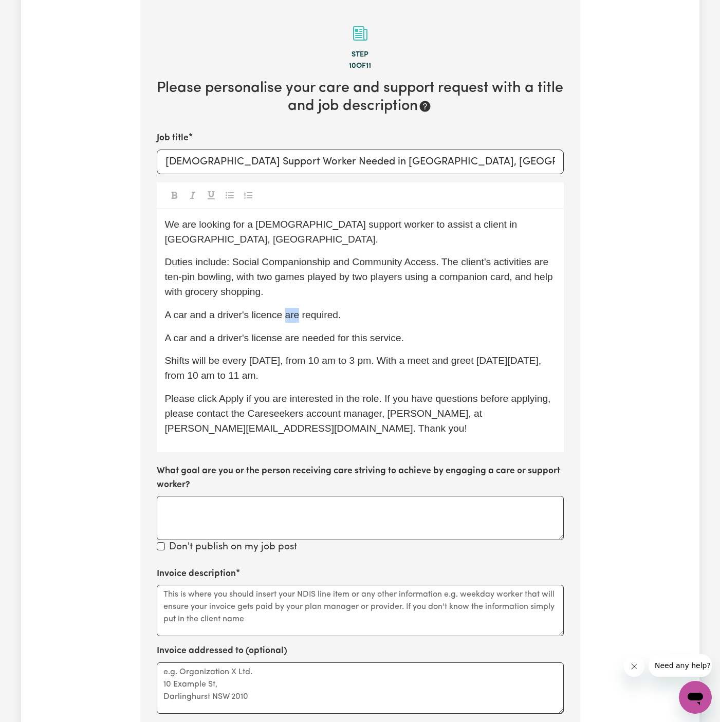
click at [287, 309] on span "A car and a driver's licence are required." at bounding box center [253, 314] width 176 height 11
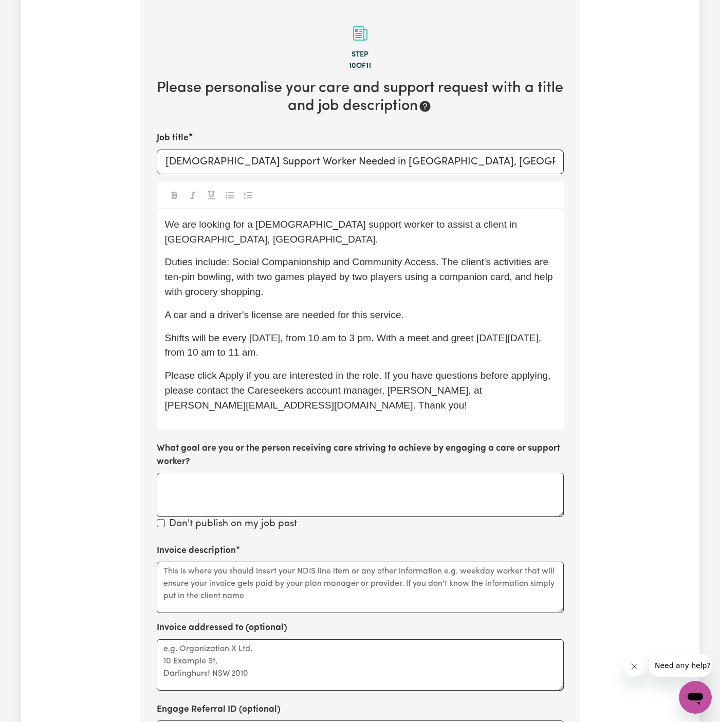
click at [330, 332] on span "Shifts will be every Thursday, from 10 am to 3 pm. With a meet and greet this T…" at bounding box center [354, 345] width 379 height 26
click at [399, 331] on p "Shifts will be every Thursday, from 10 am to 3 pm. With a meet and greet this T…" at bounding box center [360, 346] width 391 height 30
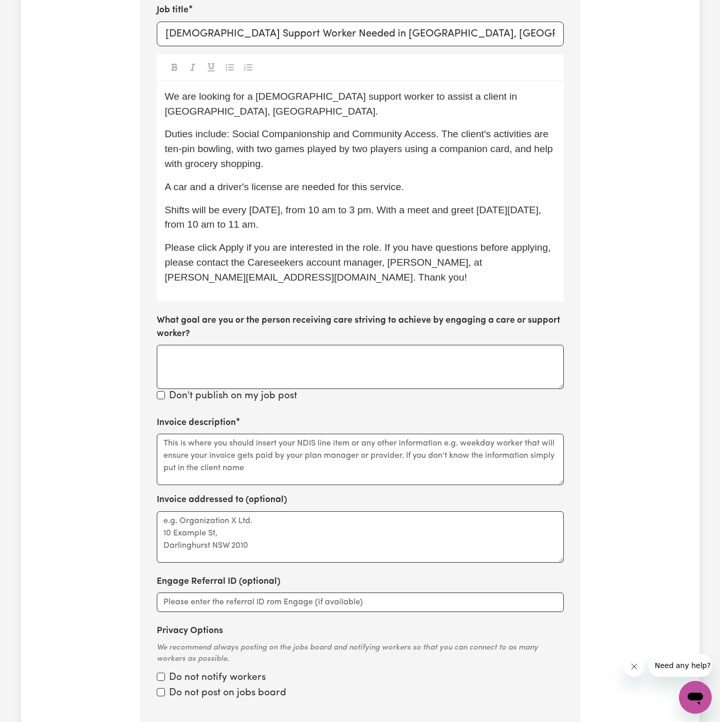
scroll to position [368, 0]
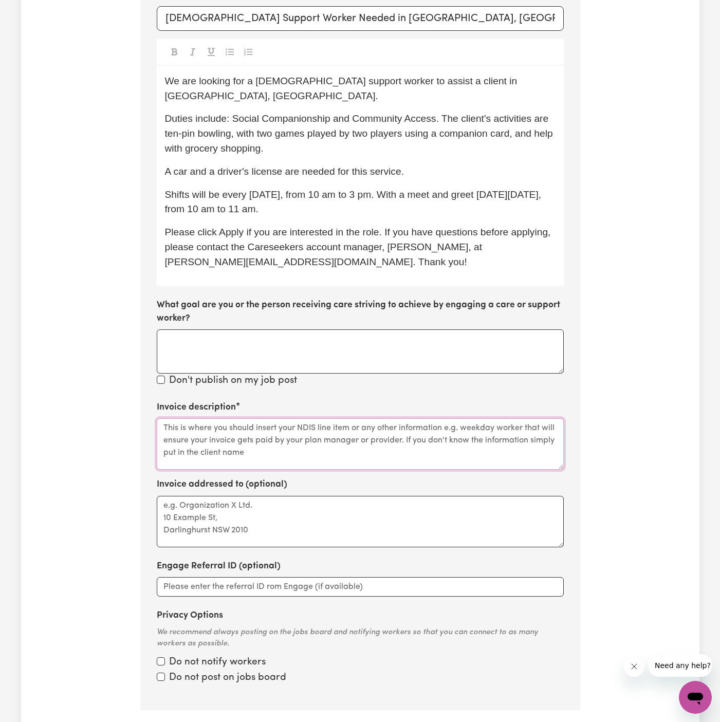
click at [408, 418] on textarea "Invoice description" at bounding box center [360, 443] width 407 height 51
paste textarea "Social Support"
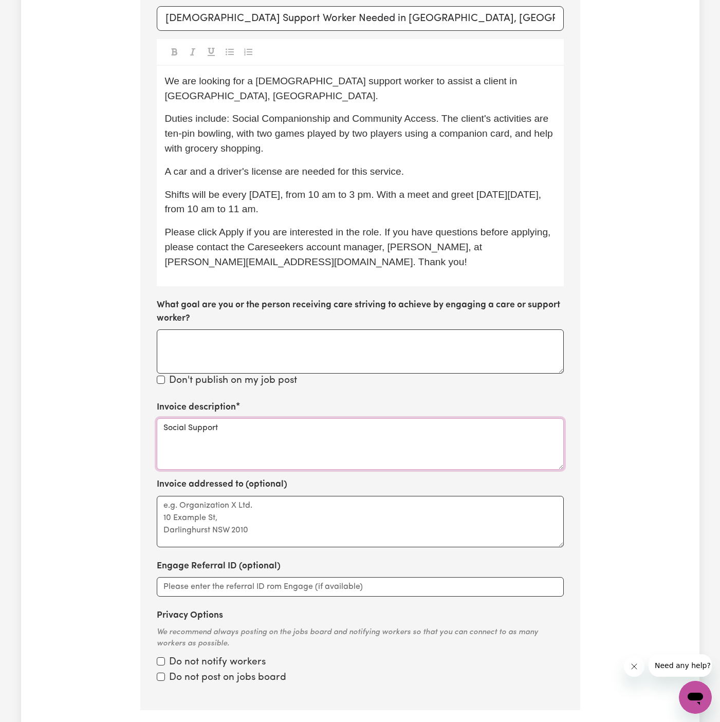
click at [181, 418] on textarea "Social Support" at bounding box center [360, 443] width 407 height 51
paste textarea "Companionship and Community Access"
type textarea "Social Companionship and Community Access"
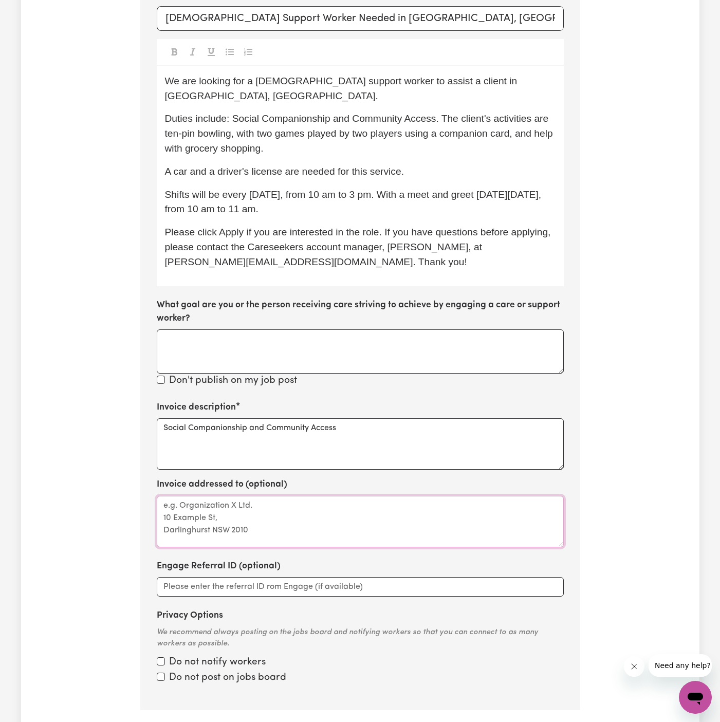
drag, startPoint x: 251, startPoint y: 524, endPoint x: 251, endPoint y: 529, distance: 5.7
click at [251, 524] on textarea "Invoice addressed to (optional)" at bounding box center [360, 521] width 407 height 51
click at [249, 503] on textarea "Invoice addressed to (optional)" at bounding box center [360, 521] width 407 height 51
click at [433, 497] on textarea "Invoice addressed to (optional)" at bounding box center [360, 521] width 407 height 51
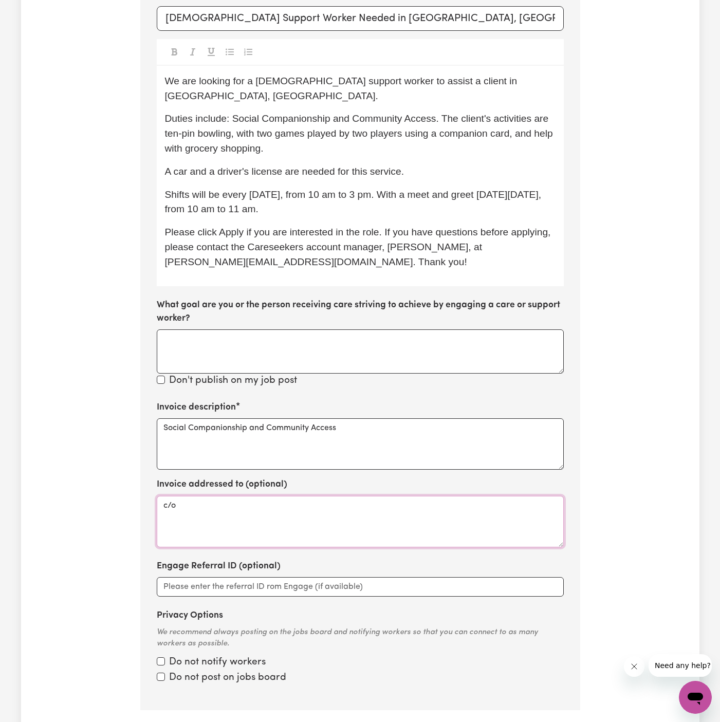
paste textarea "We R Family"
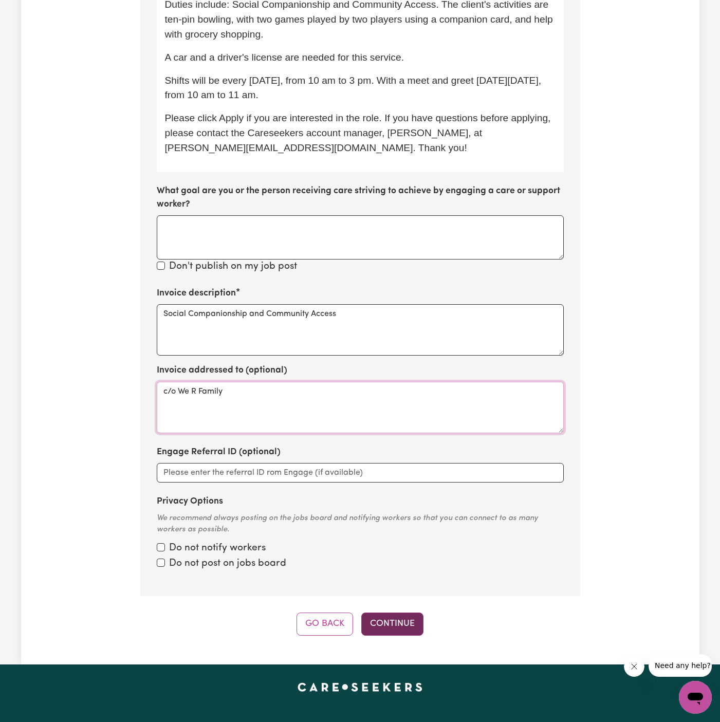
type textarea "c/o We R Family"
click at [408, 614] on button "Continue" at bounding box center [392, 624] width 62 height 23
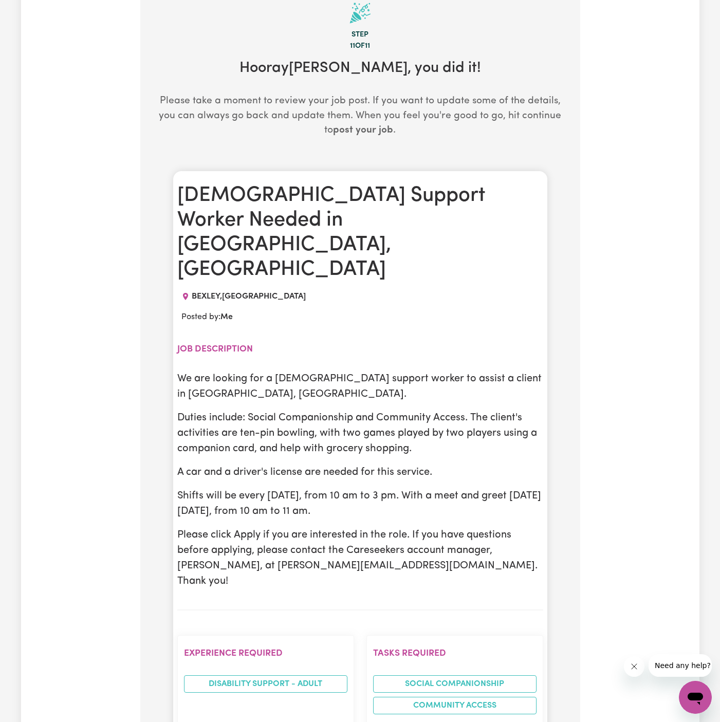
scroll to position [244, 0]
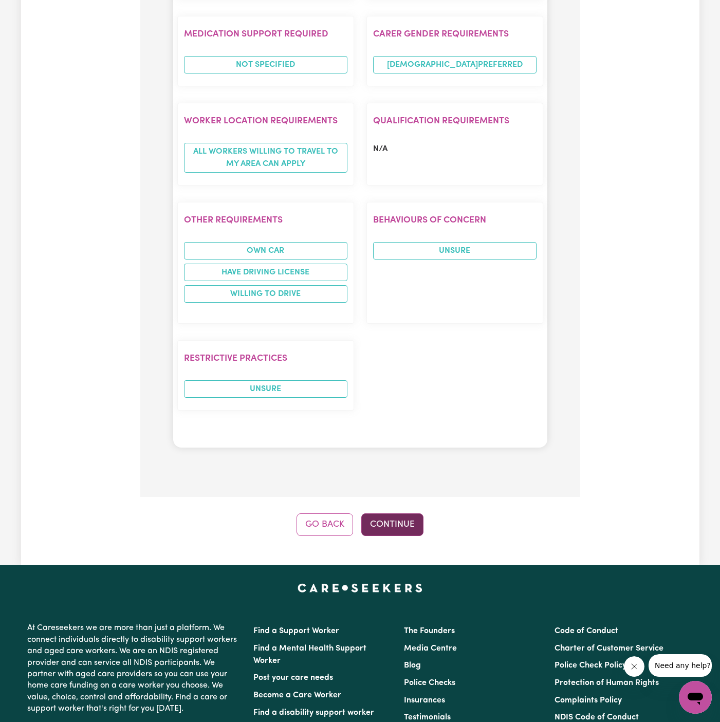
click at [391, 513] on button "Continue" at bounding box center [392, 524] width 62 height 23
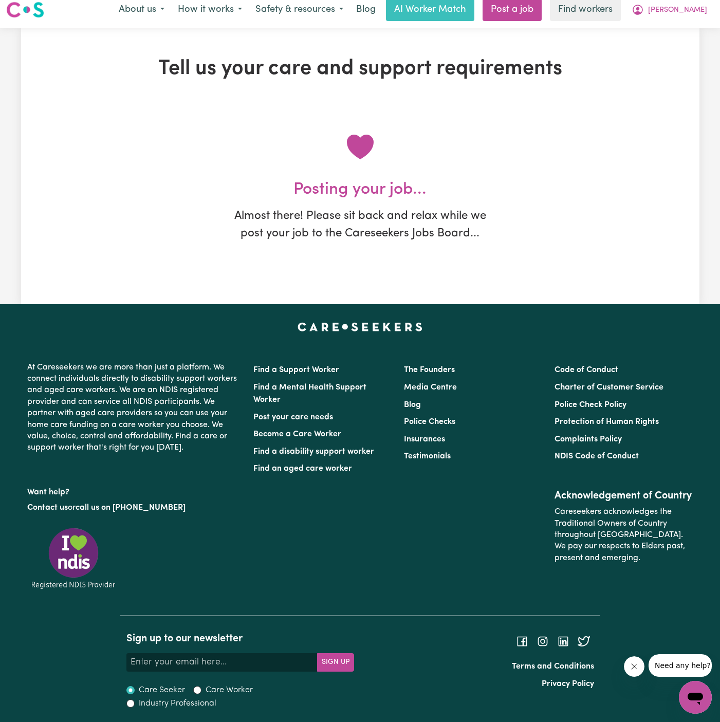
scroll to position [0, 0]
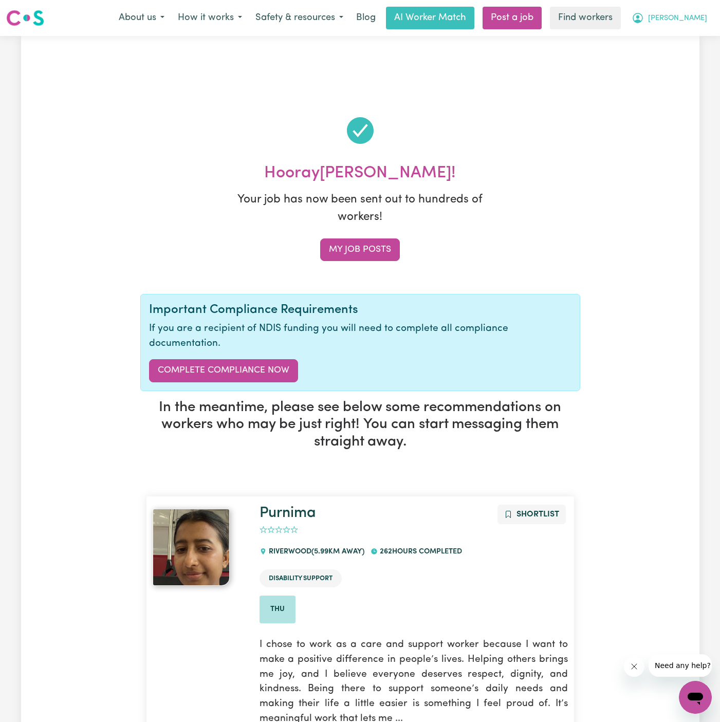
click at [699, 23] on span "[PERSON_NAME]" at bounding box center [677, 18] width 59 height 11
click at [699, 28] on div "About us How it works Safety & resources Blog AI Worker Match Post a job Find w…" at bounding box center [413, 18] width 602 height 23
click at [688, 20] on span "[PERSON_NAME]" at bounding box center [677, 18] width 59 height 11
click at [688, 36] on link "My Dashboard" at bounding box center [672, 40] width 81 height 20
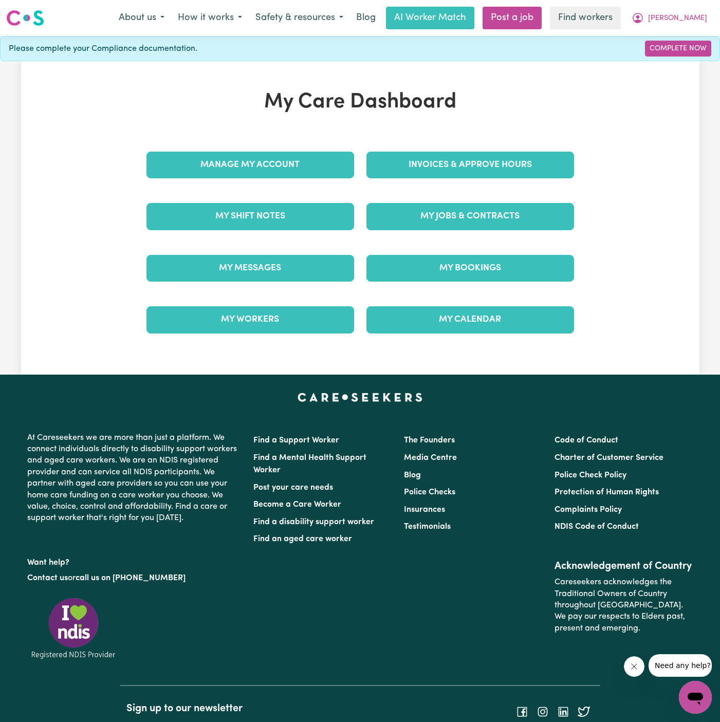
click at [251, 178] on div "Manage My Account" at bounding box center [250, 164] width 220 height 51
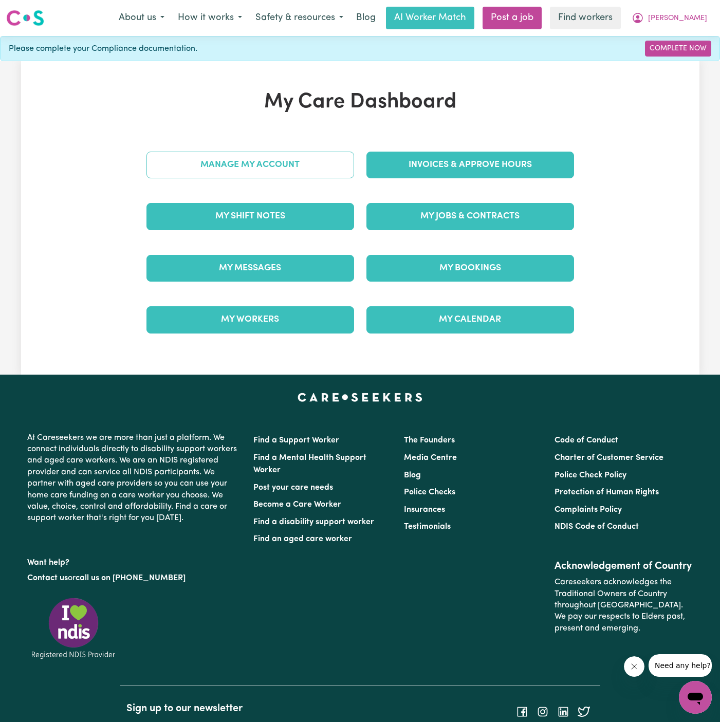
click at [251, 168] on link "Manage My Account" at bounding box center [250, 165] width 208 height 27
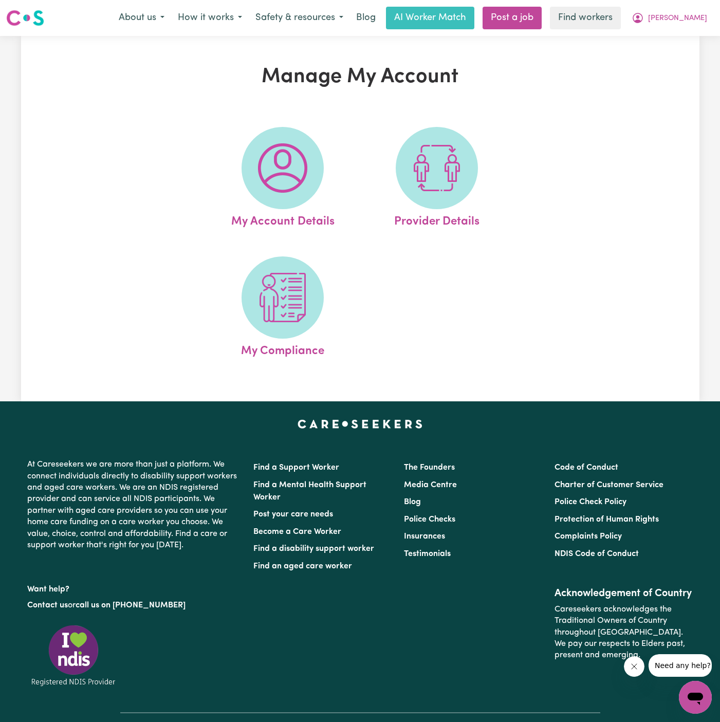
click at [251, 168] on span at bounding box center [283, 168] width 82 height 82
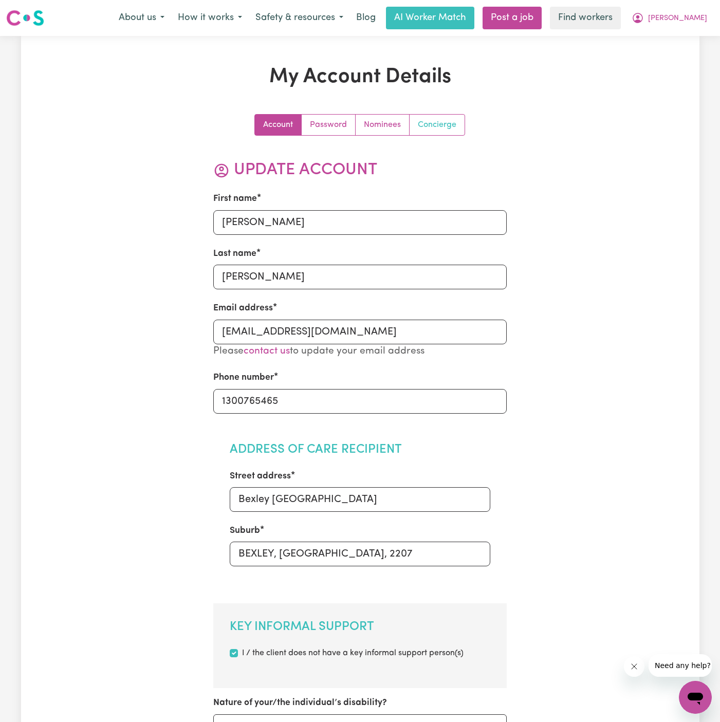
click at [423, 124] on link "Concierge" at bounding box center [437, 125] width 55 height 21
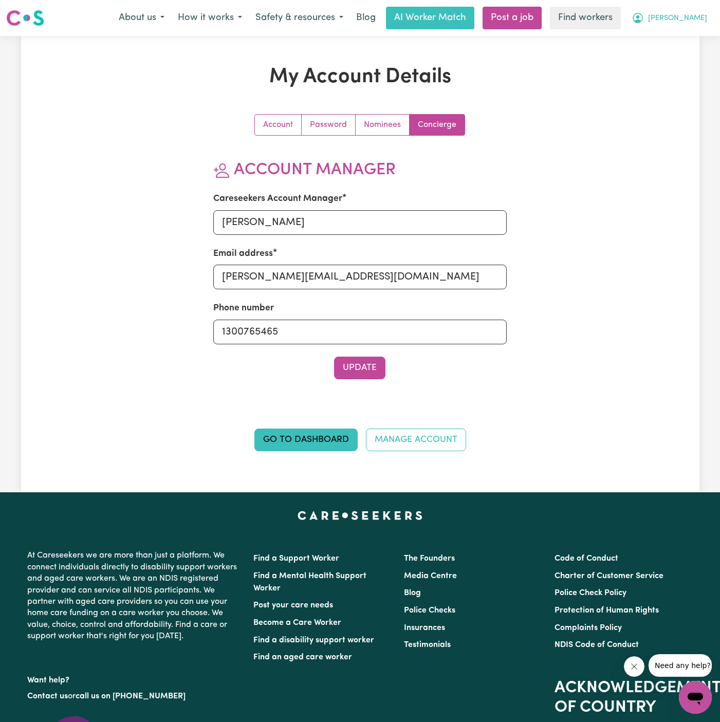
click at [696, 21] on span "[PERSON_NAME]" at bounding box center [677, 18] width 59 height 11
click at [696, 42] on link "My Dashboard" at bounding box center [672, 40] width 81 height 20
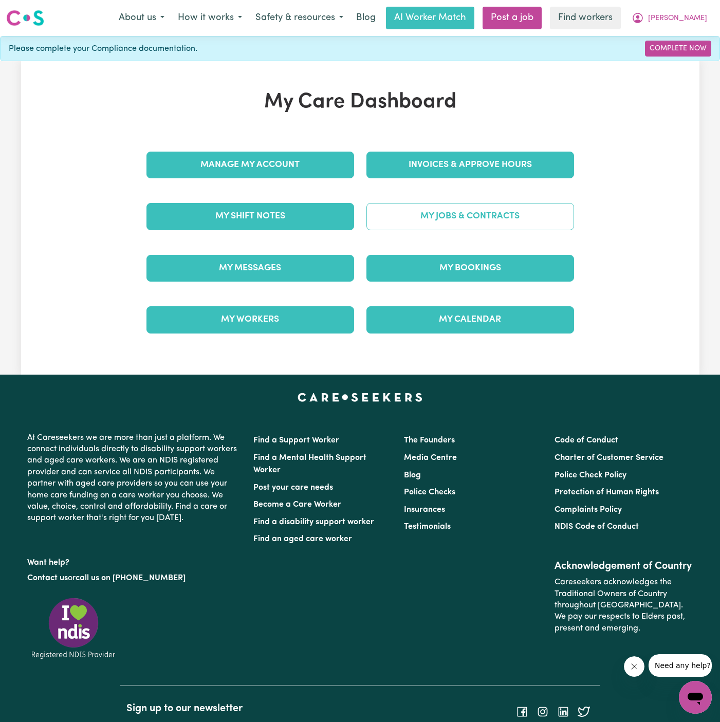
click at [403, 214] on link "My Jobs & Contracts" at bounding box center [470, 216] width 208 height 27
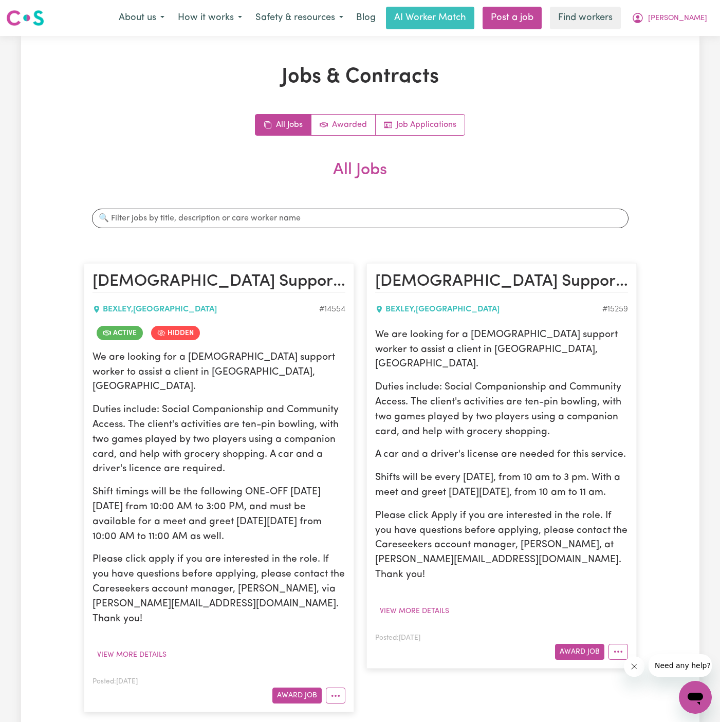
click at [231, 417] on p "Duties include: Social Companionship and Community Access. The client's activit…" at bounding box center [218, 440] width 253 height 74
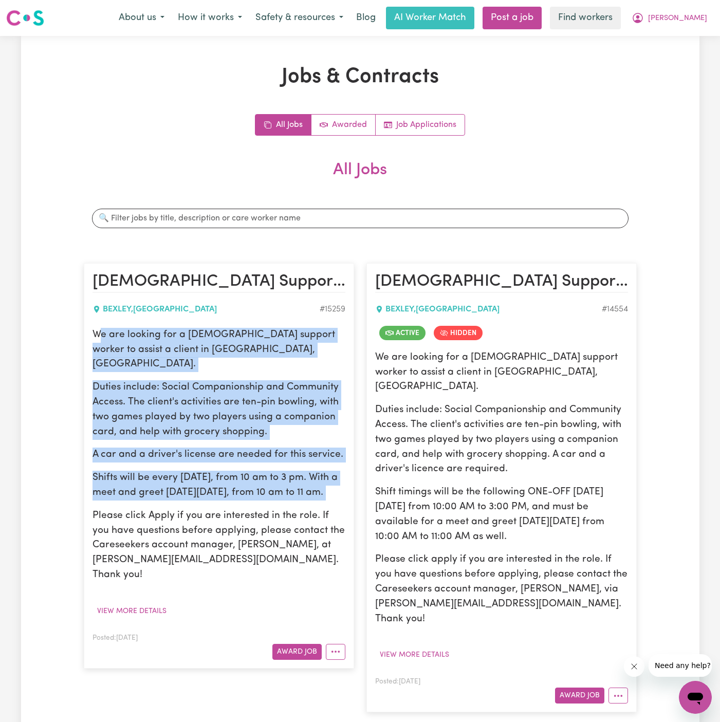
drag, startPoint x: 97, startPoint y: 332, endPoint x: 314, endPoint y: 504, distance: 276.6
click at [314, 504] on div "We are looking for a female support worker to assist a client in Bexley, NSW. D…" at bounding box center [218, 455] width 253 height 255
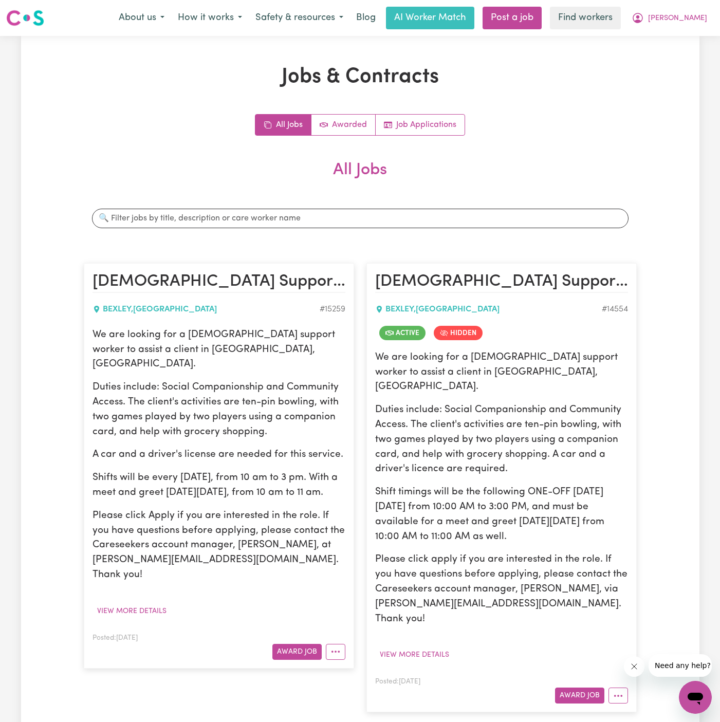
click at [141, 351] on p "We are looking for a female support worker to assist a client in Bexley, NSW." at bounding box center [218, 350] width 253 height 44
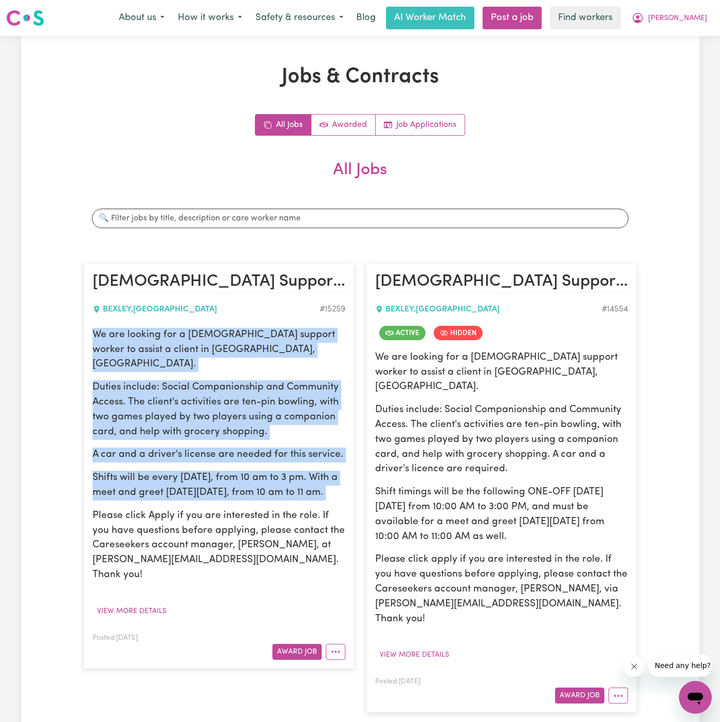
drag, startPoint x: 87, startPoint y: 331, endPoint x: 202, endPoint y: 502, distance: 205.5
click at [202, 502] on article "Female Support Worker Needed in Bexley, NSW BEXLEY , New South Wales # 15259 We…" at bounding box center [219, 465] width 270 height 405
copy div "We are looking for a female support worker to assist a client in Bexley, NSW. D…"
click at [698, 24] on button "[PERSON_NAME]" at bounding box center [669, 18] width 89 height 22
click at [679, 51] on link "Logout" at bounding box center [672, 59] width 81 height 20
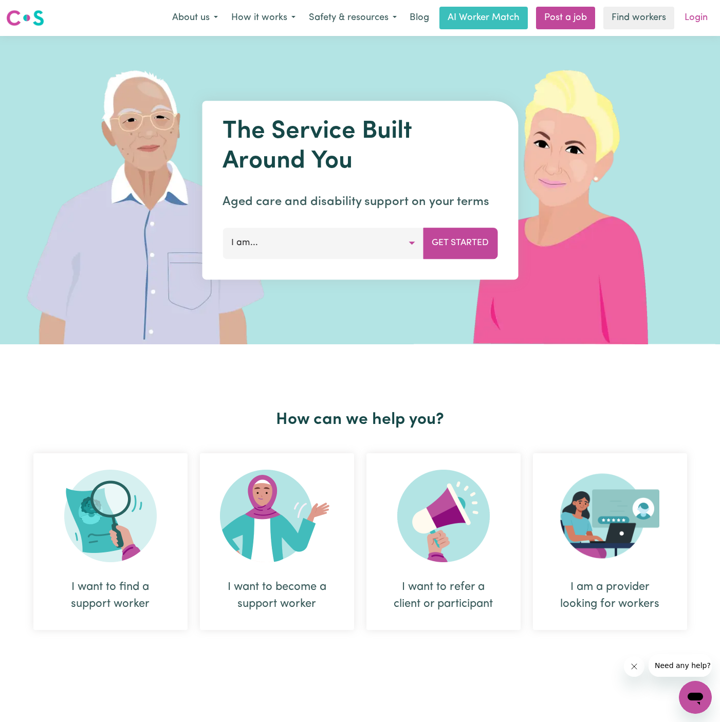
click at [694, 17] on link "Login" at bounding box center [695, 18] width 35 height 23
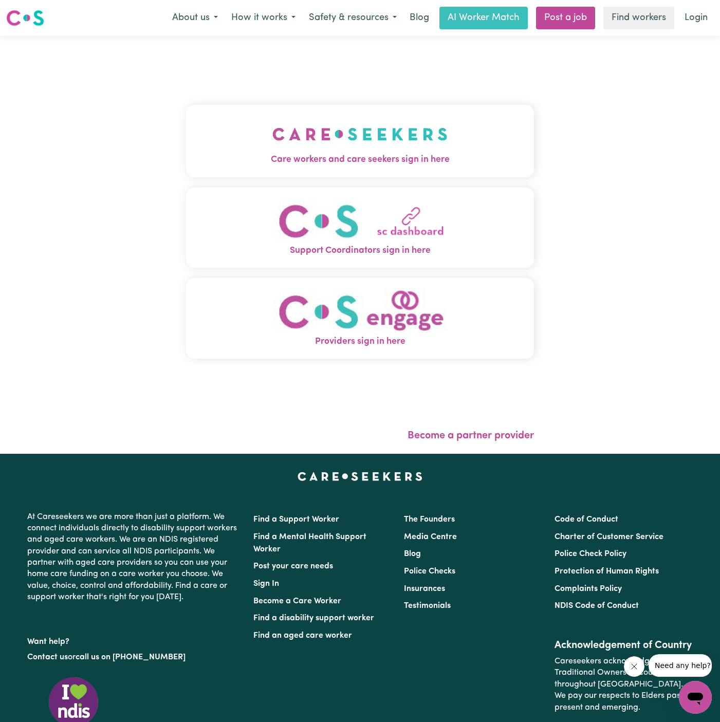
click at [333, 184] on div "Care workers and care seekers sign in here Support Coordinators sign in here Pr…" at bounding box center [360, 237] width 348 height 361
click at [403, 138] on img "Care workers and care seekers sign in here" at bounding box center [359, 134] width 175 height 38
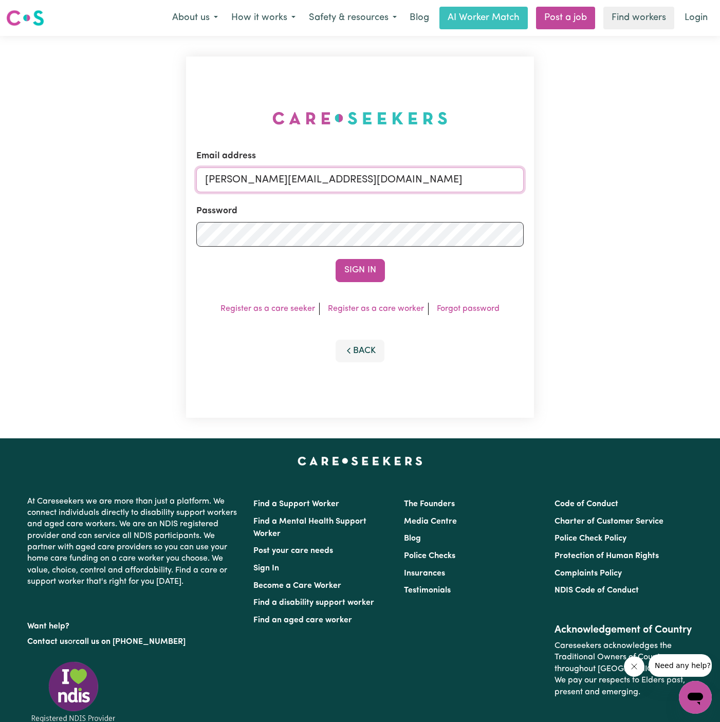
click at [412, 173] on input "[PERSON_NAME][EMAIL_ADDRESS][DOMAIN_NAME]" at bounding box center [359, 180] width 327 height 25
drag, startPoint x: 255, startPoint y: 181, endPoint x: 673, endPoint y: 207, distance: 418.1
click at [673, 207] on div "Email address superuser~GiuseppinaNataleYACAH@careseekers.com.au Password Sign …" at bounding box center [360, 237] width 720 height 402
type input "superuser~NatashaPIC@careseekers.com.au"
click at [375, 275] on button "Sign In" at bounding box center [360, 270] width 49 height 23
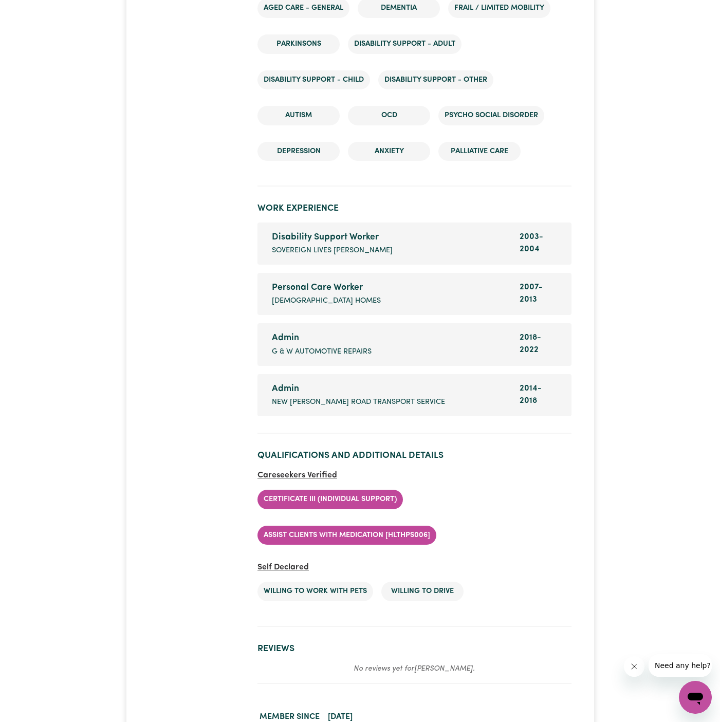
scroll to position [2024, 0]
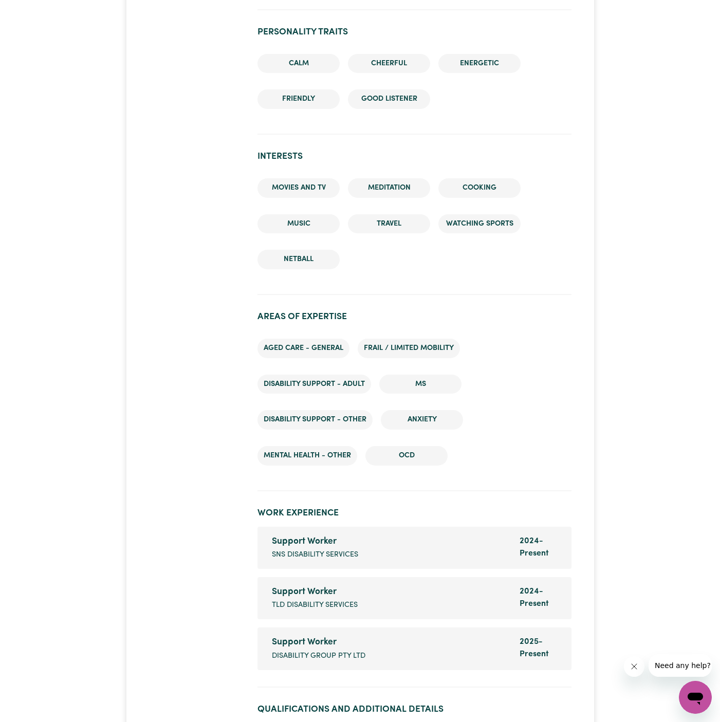
scroll to position [1864, 0]
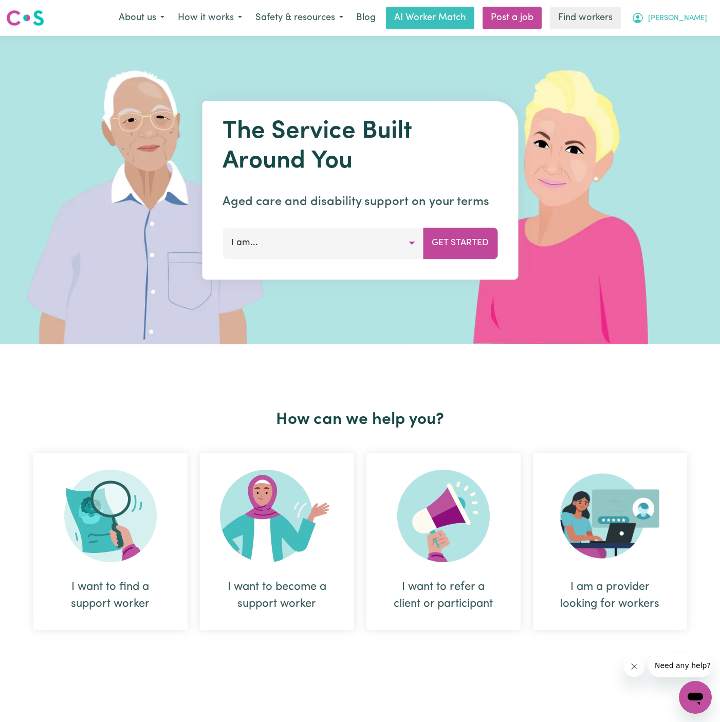
click at [701, 18] on span "[PERSON_NAME]" at bounding box center [677, 18] width 59 height 11
click at [685, 55] on link "Logout" at bounding box center [672, 59] width 81 height 20
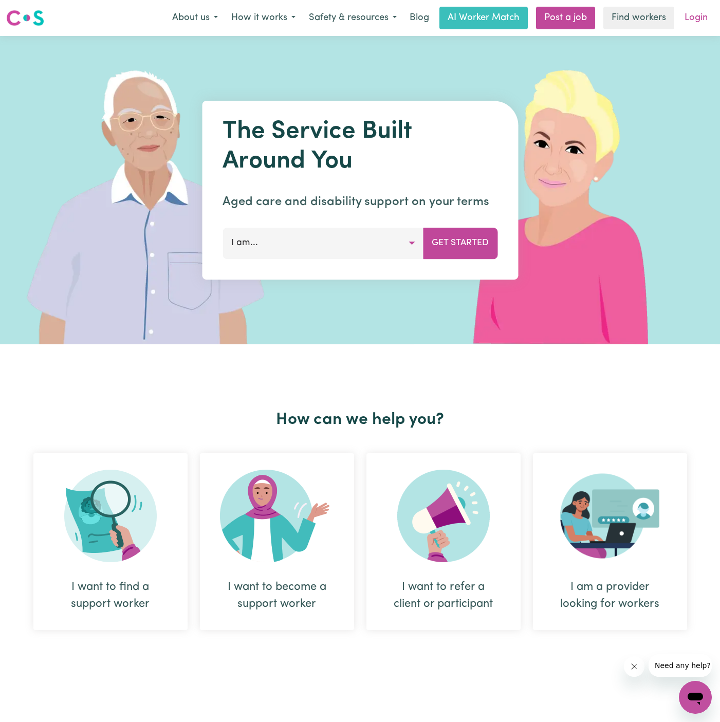
click at [698, 22] on link "Login" at bounding box center [695, 18] width 35 height 23
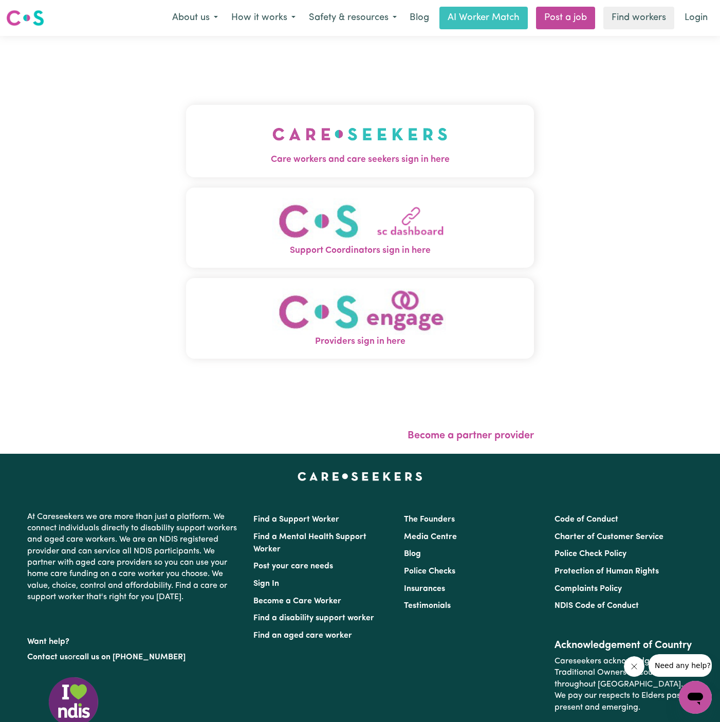
click at [326, 109] on button "Care workers and care seekers sign in here" at bounding box center [360, 141] width 348 height 72
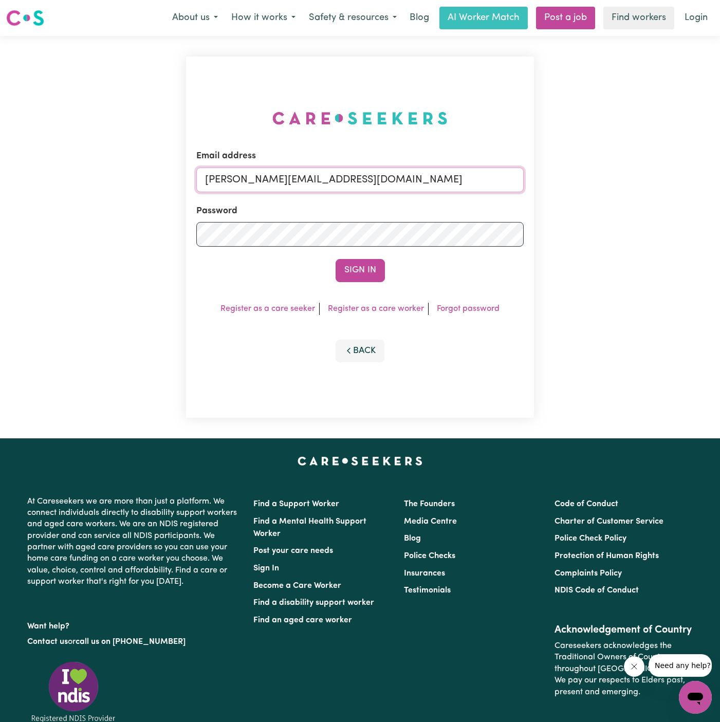
click at [447, 191] on input "[PERSON_NAME][EMAIL_ADDRESS][DOMAIN_NAME]" at bounding box center [359, 180] width 327 height 25
click at [332, 189] on input "superuser~[EMAIL_ADDRESS][DOMAIN_NAME]" at bounding box center [359, 180] width 327 height 25
type input "[PERSON_NAME][EMAIL_ADDRESS][DOMAIN_NAME]"
click at [340, 252] on form "Email address [PERSON_NAME][EMAIL_ADDRESS][DOMAIN_NAME] Password Sign In" at bounding box center [359, 216] width 327 height 132
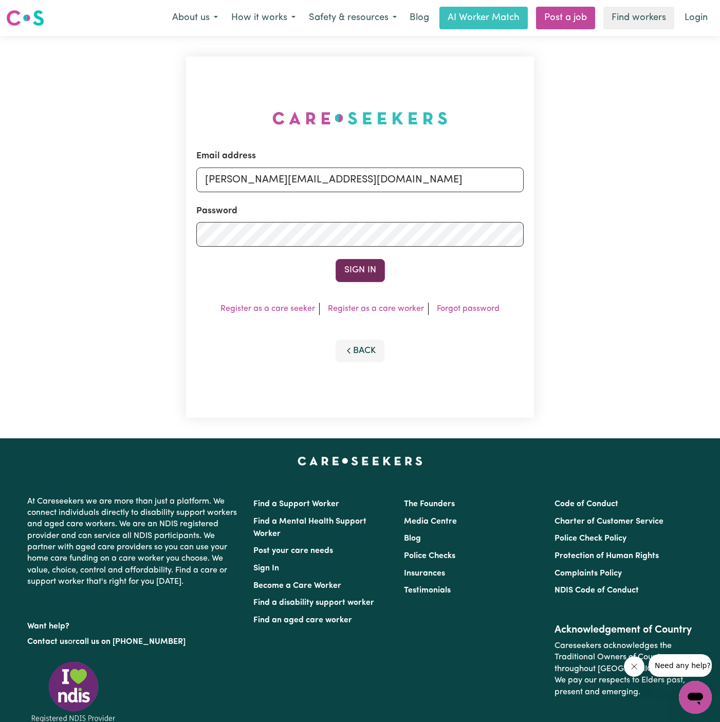
click at [365, 272] on button "Sign In" at bounding box center [360, 270] width 49 height 23
